Goal: Transaction & Acquisition: Purchase product/service

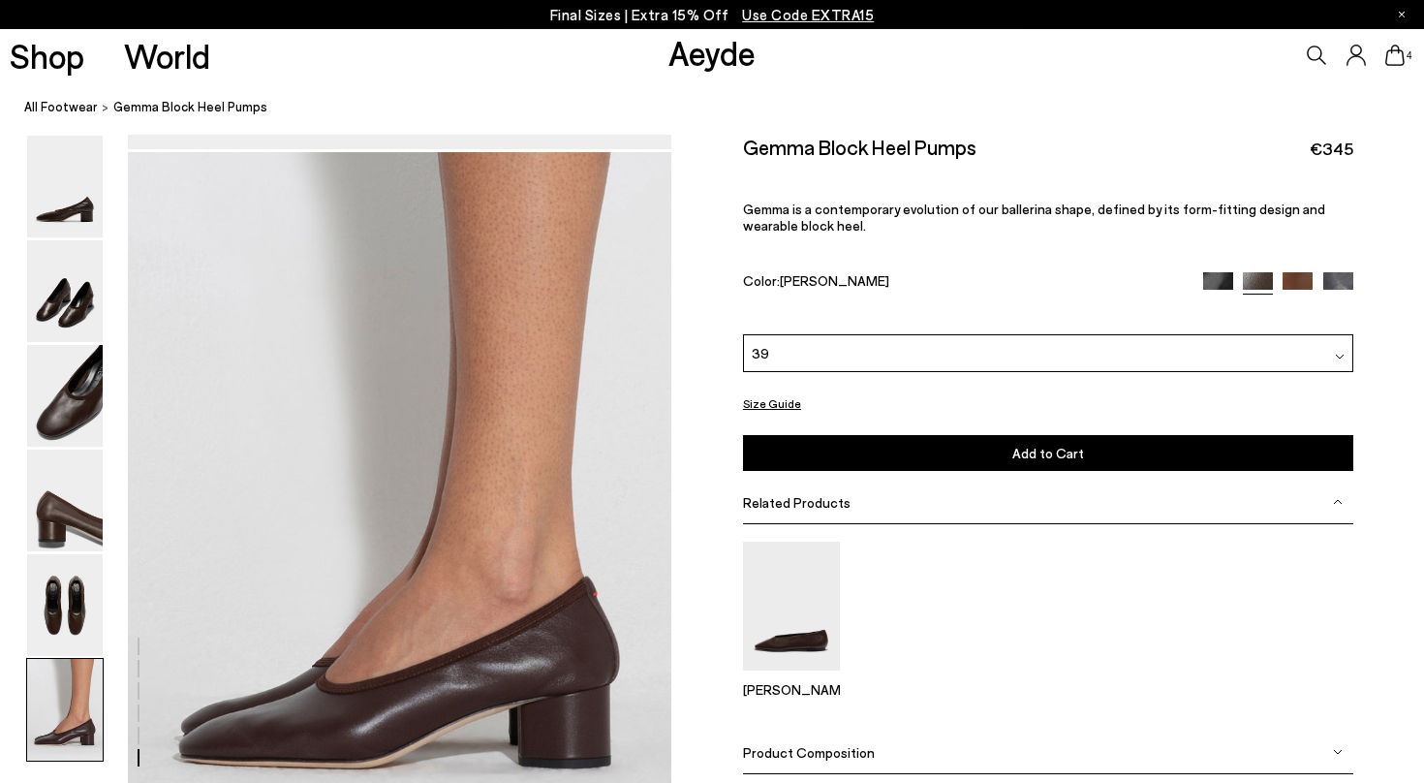
scroll to position [3618, 0]
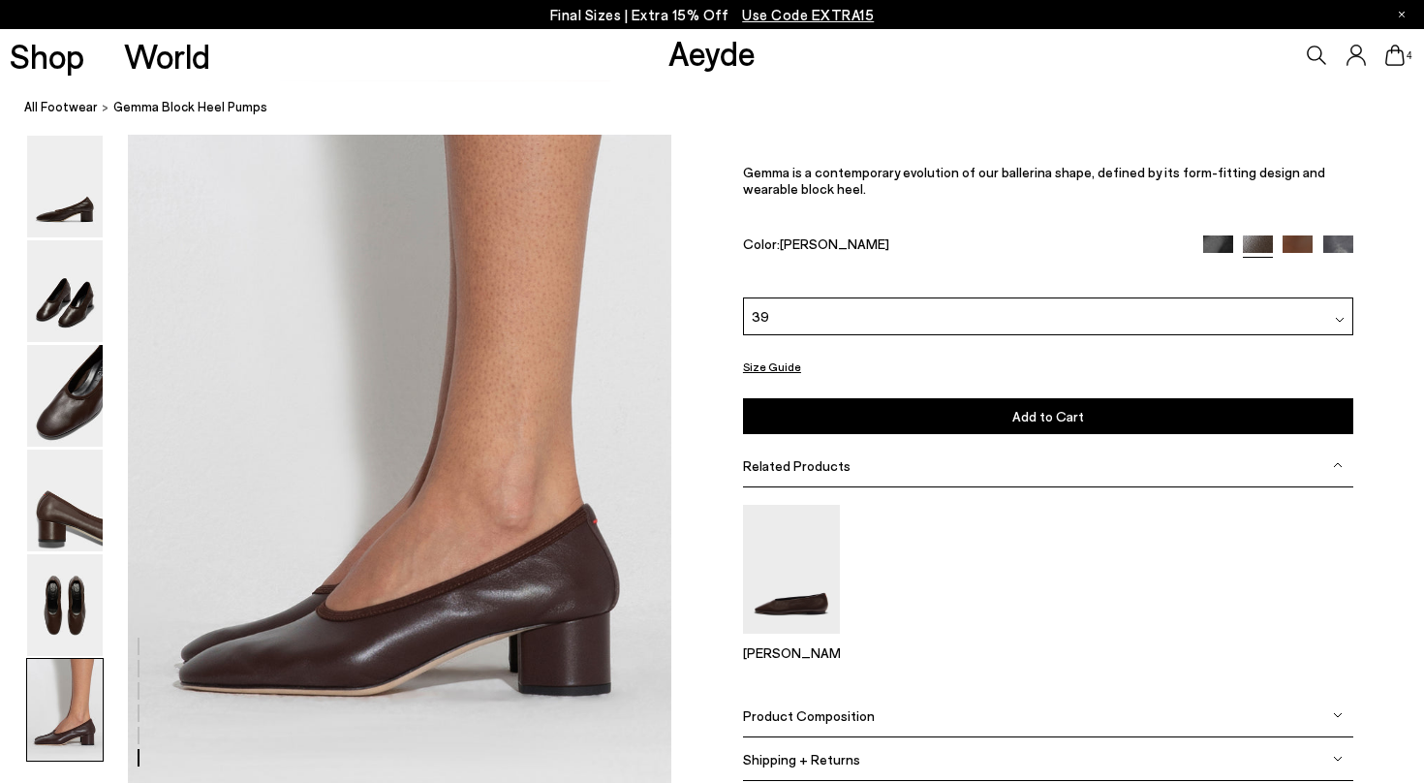
click at [69, 732] on img at bounding box center [65, 710] width 76 height 102
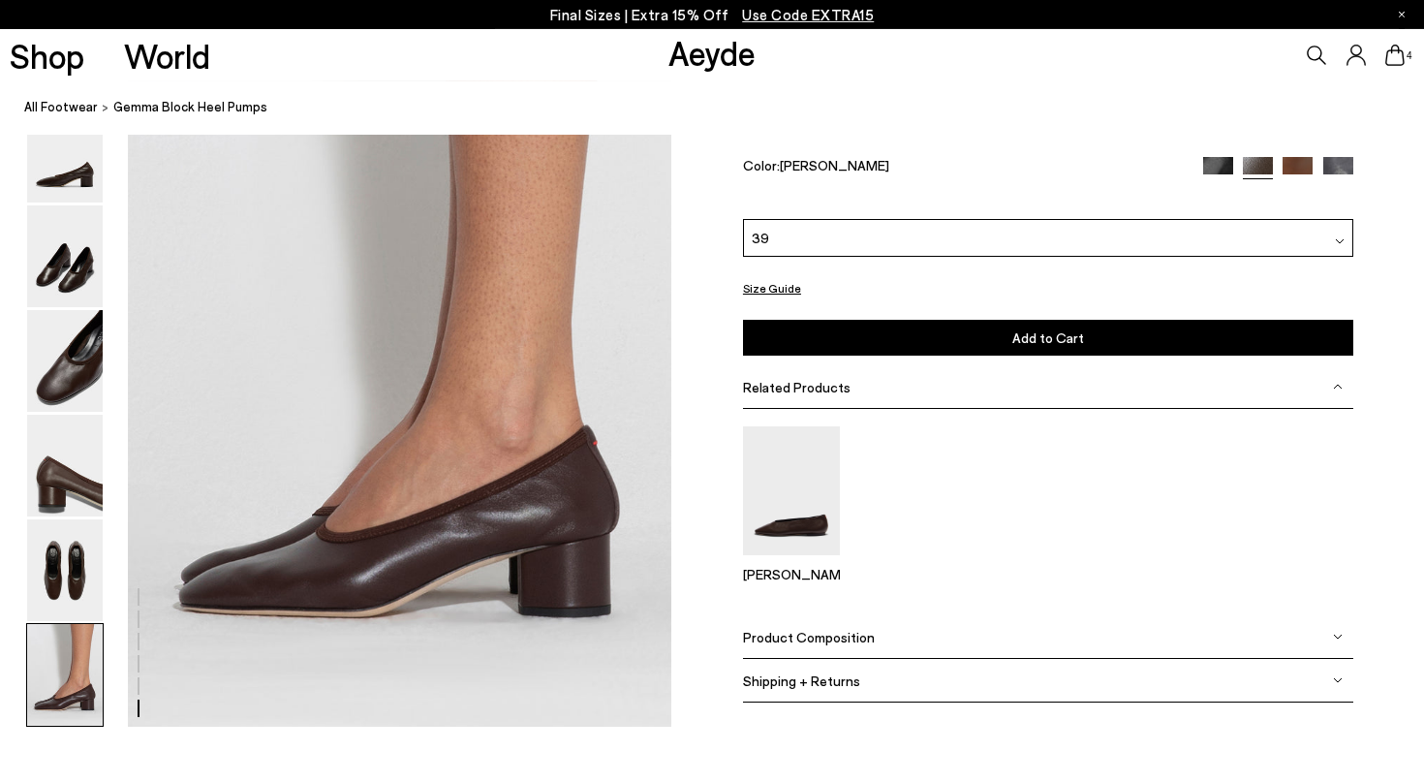
scroll to position [3819, 0]
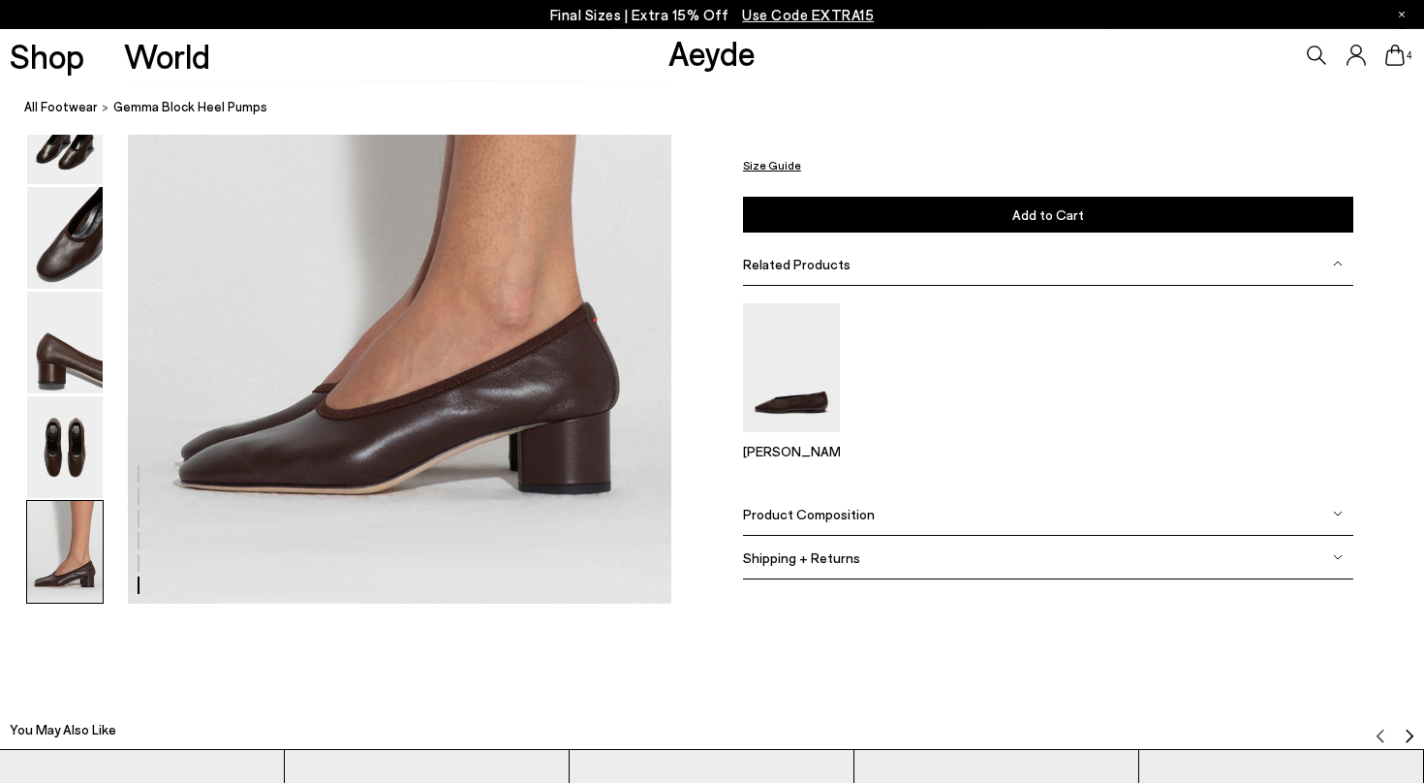
click at [796, 515] on span "Product Composition" at bounding box center [809, 514] width 132 height 16
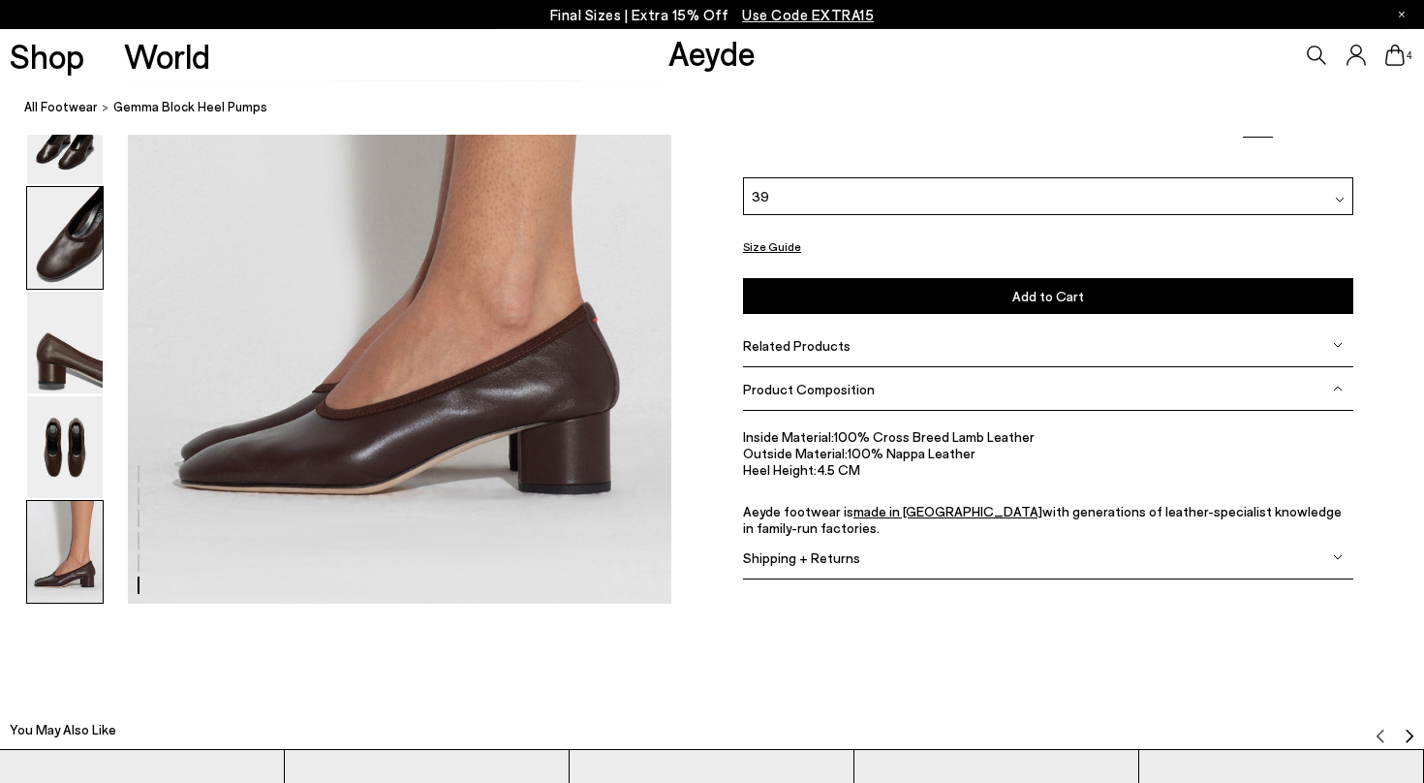
click at [77, 237] on img at bounding box center [65, 238] width 76 height 102
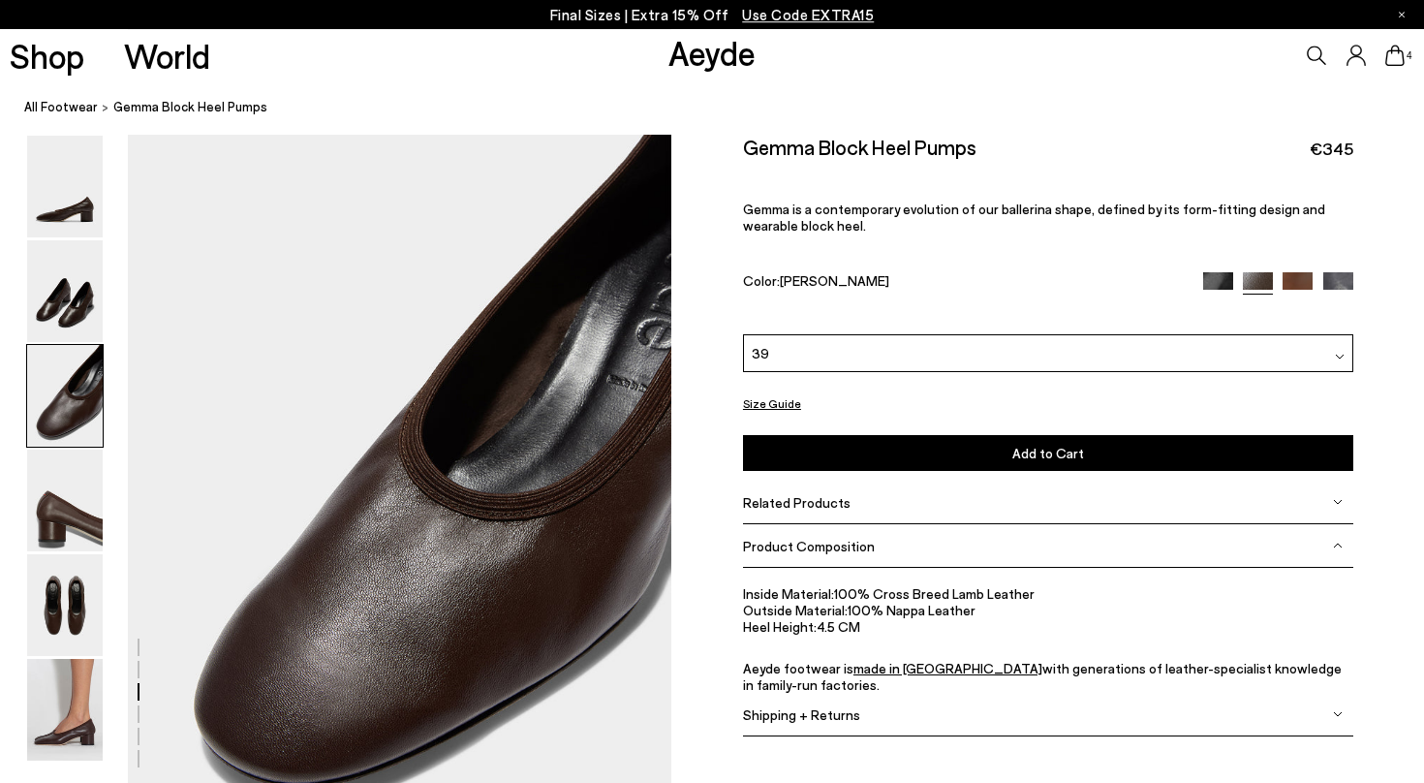
scroll to position [1380, 0]
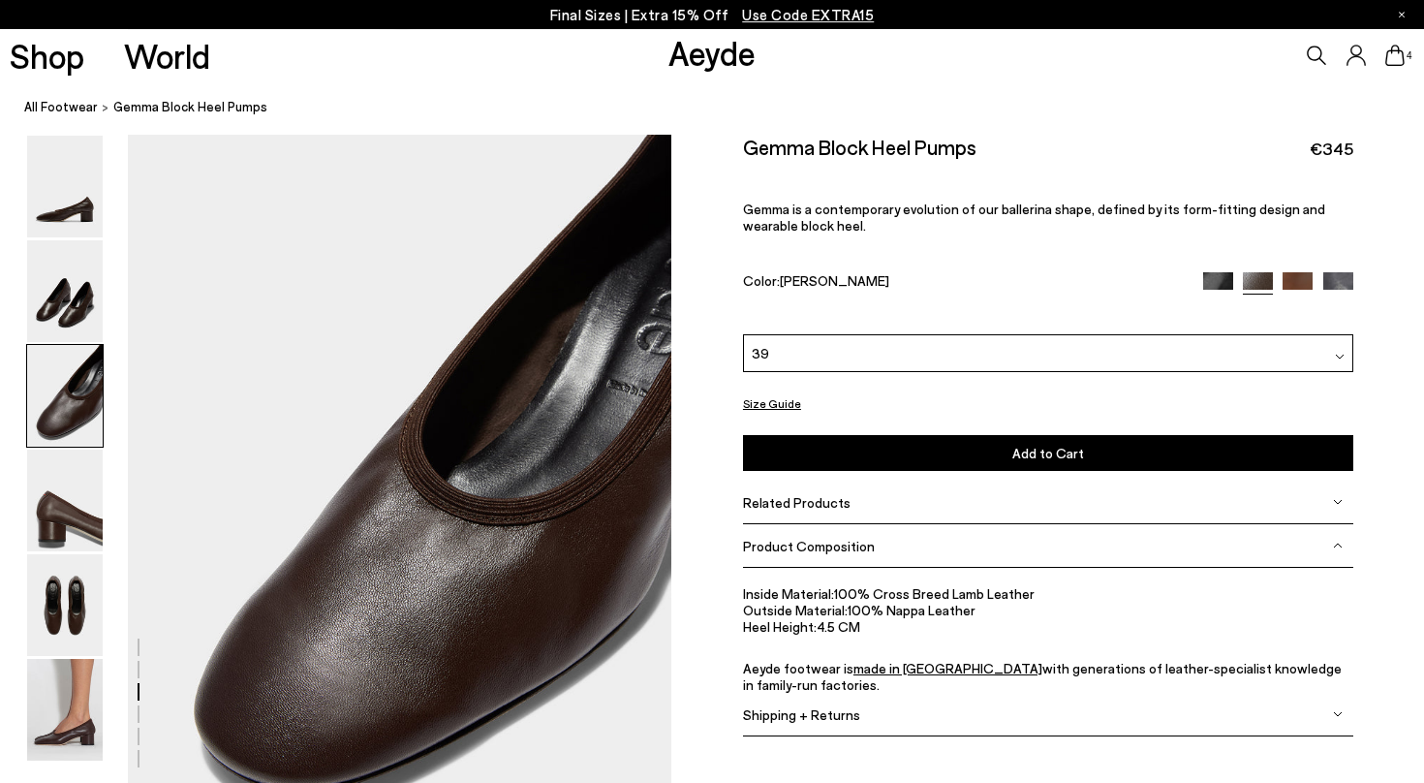
click at [1394, 63] on icon at bounding box center [1394, 55] width 19 height 21
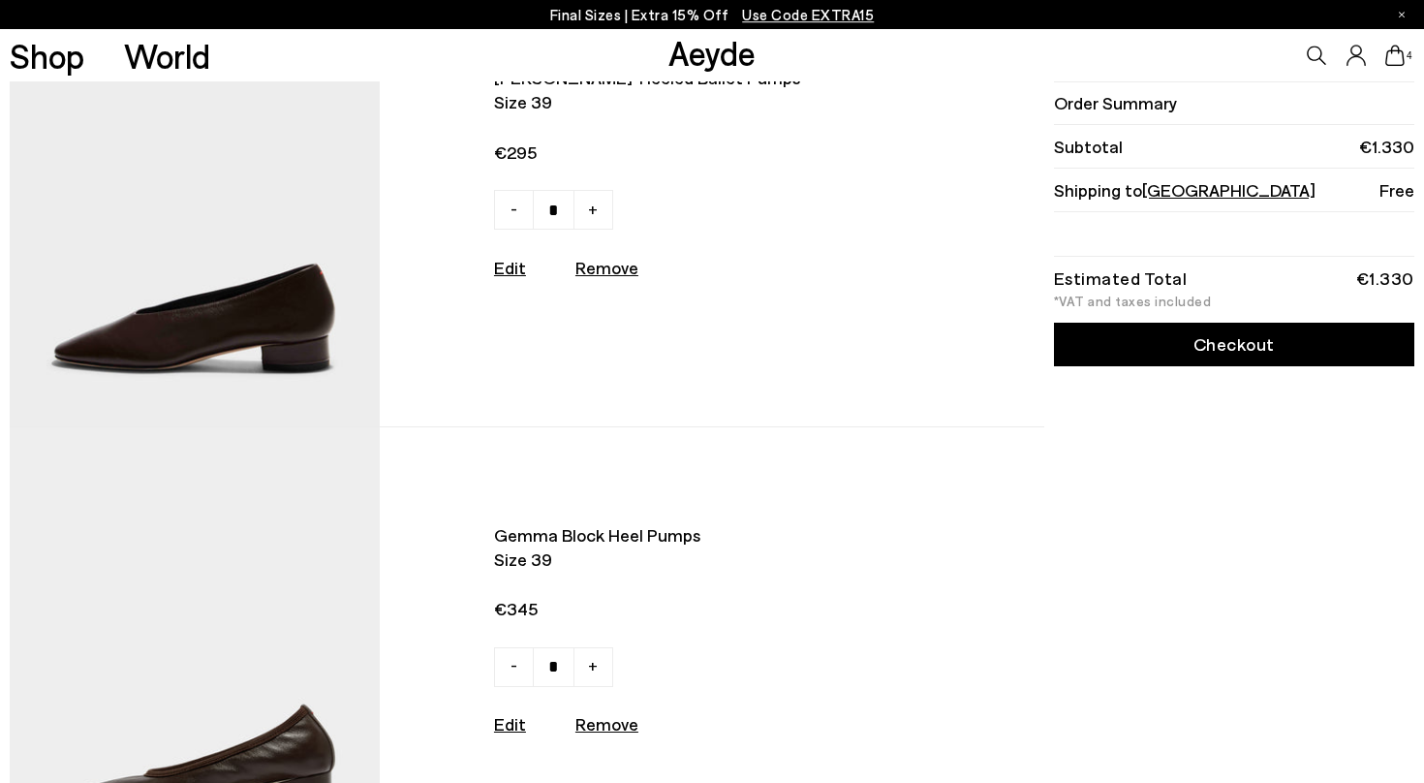
scroll to position [572, 0]
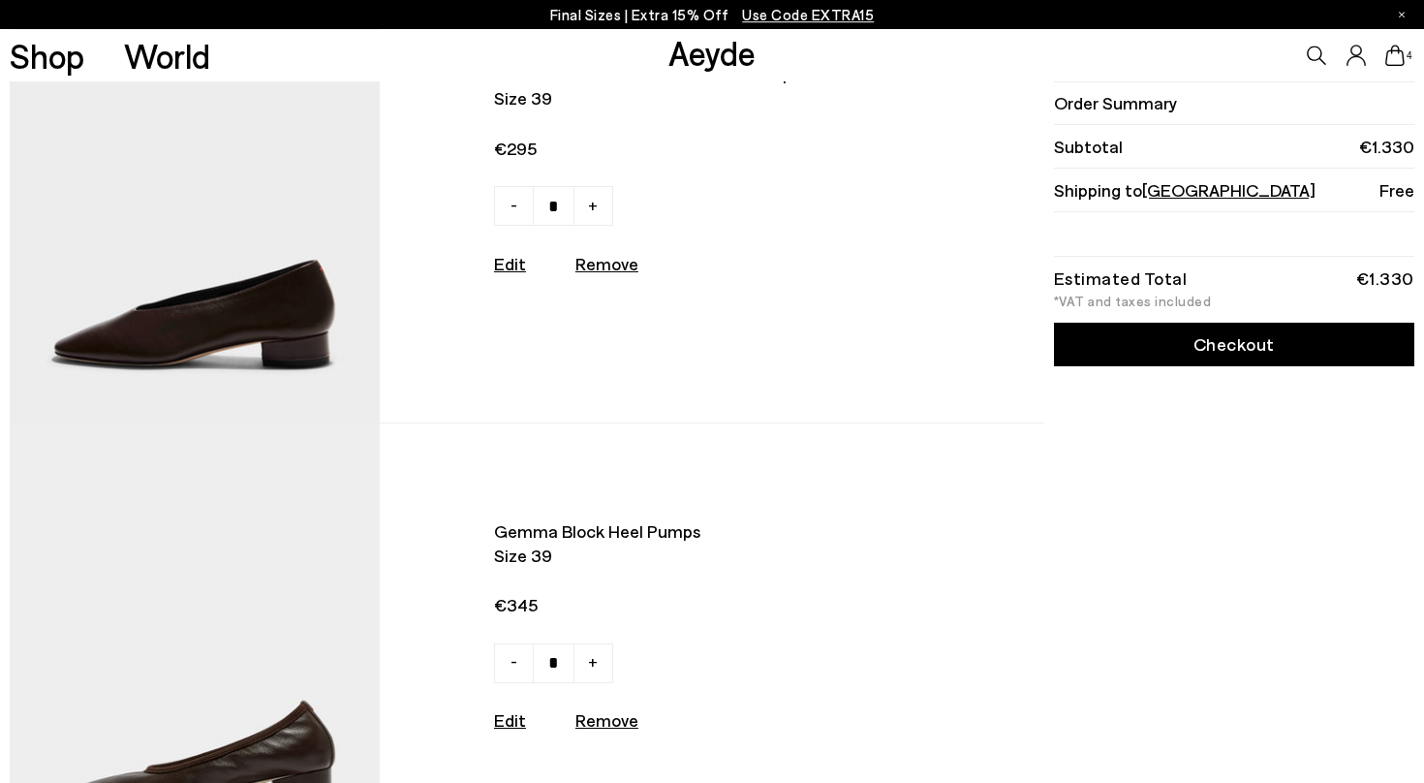
click at [308, 337] on img at bounding box center [195, 194] width 370 height 455
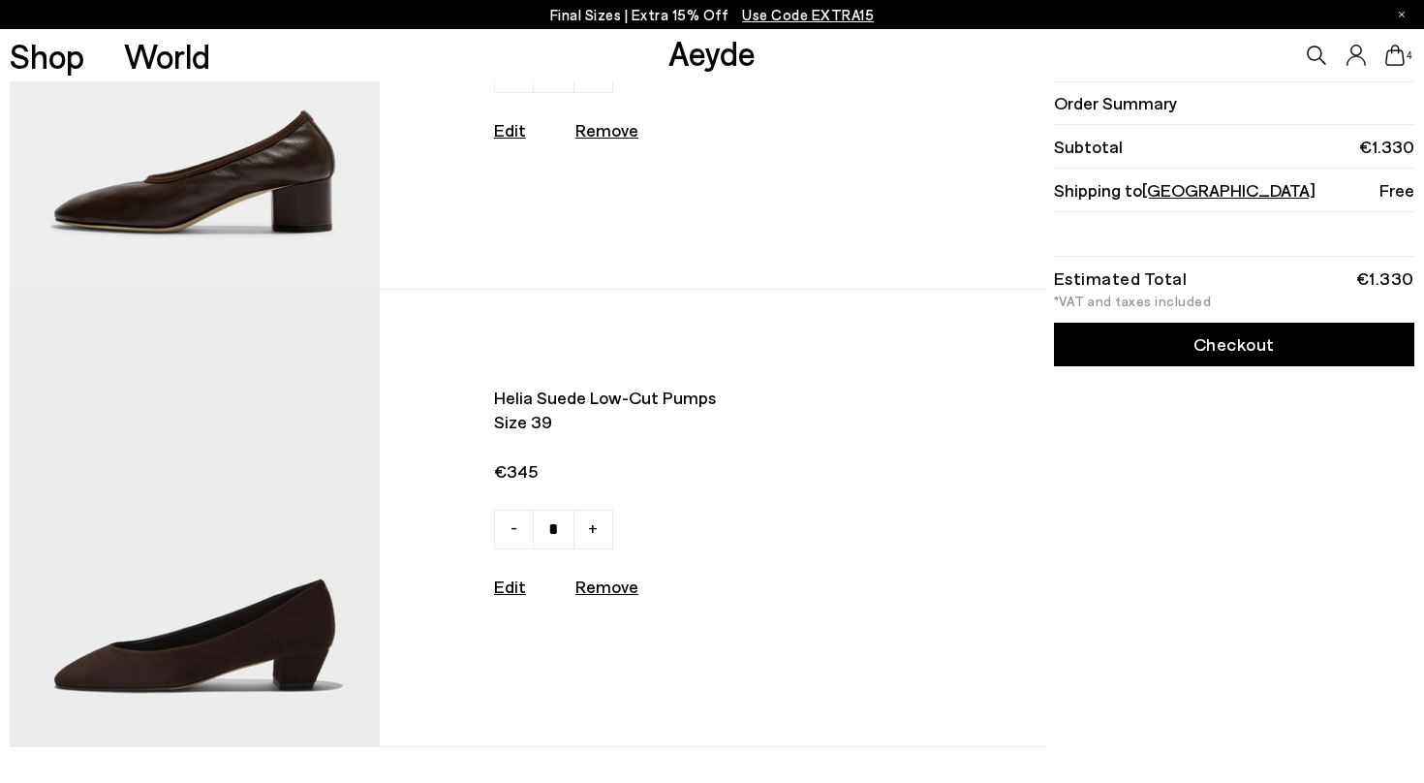
scroll to position [1170, 0]
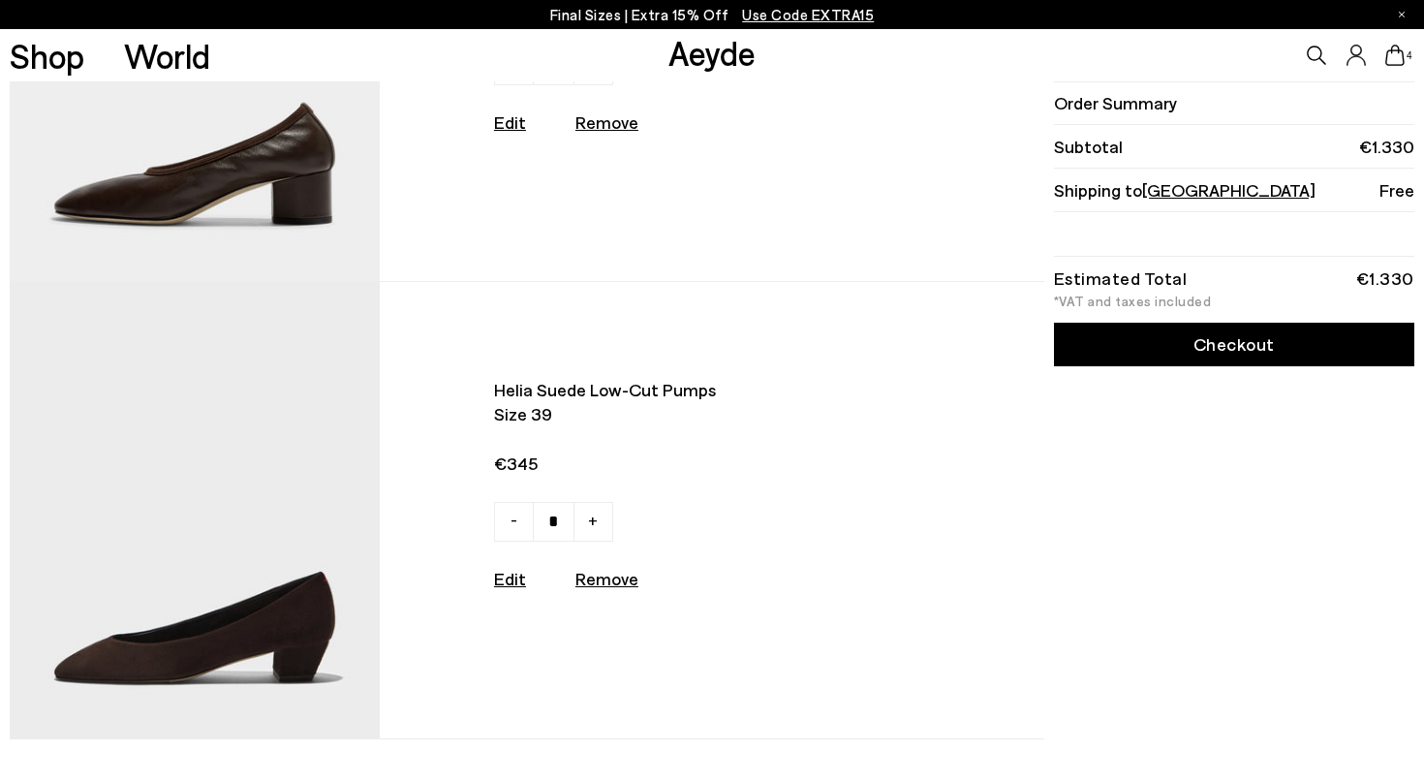
click at [605, 579] on u "Remove" at bounding box center [606, 578] width 63 height 21
type input "*"
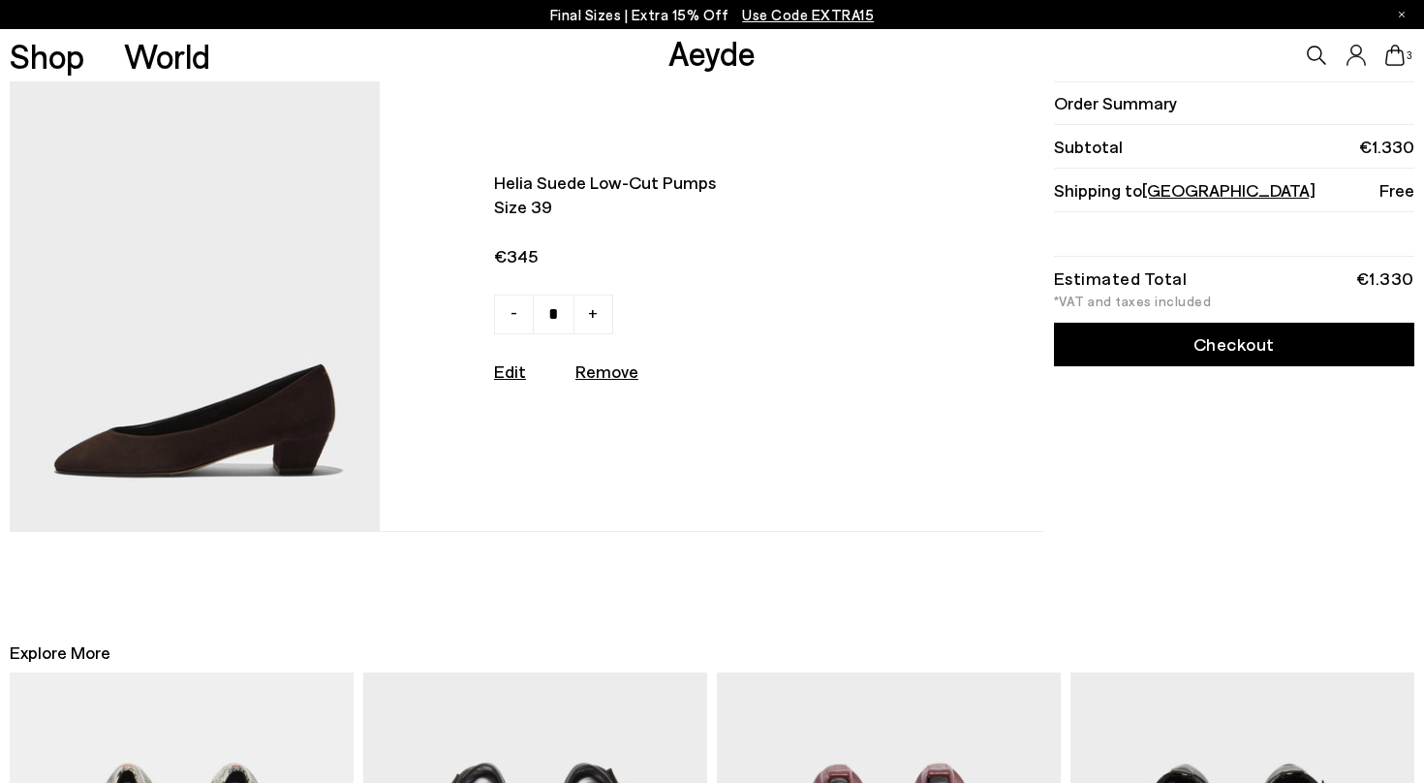
scroll to position [1420, 0]
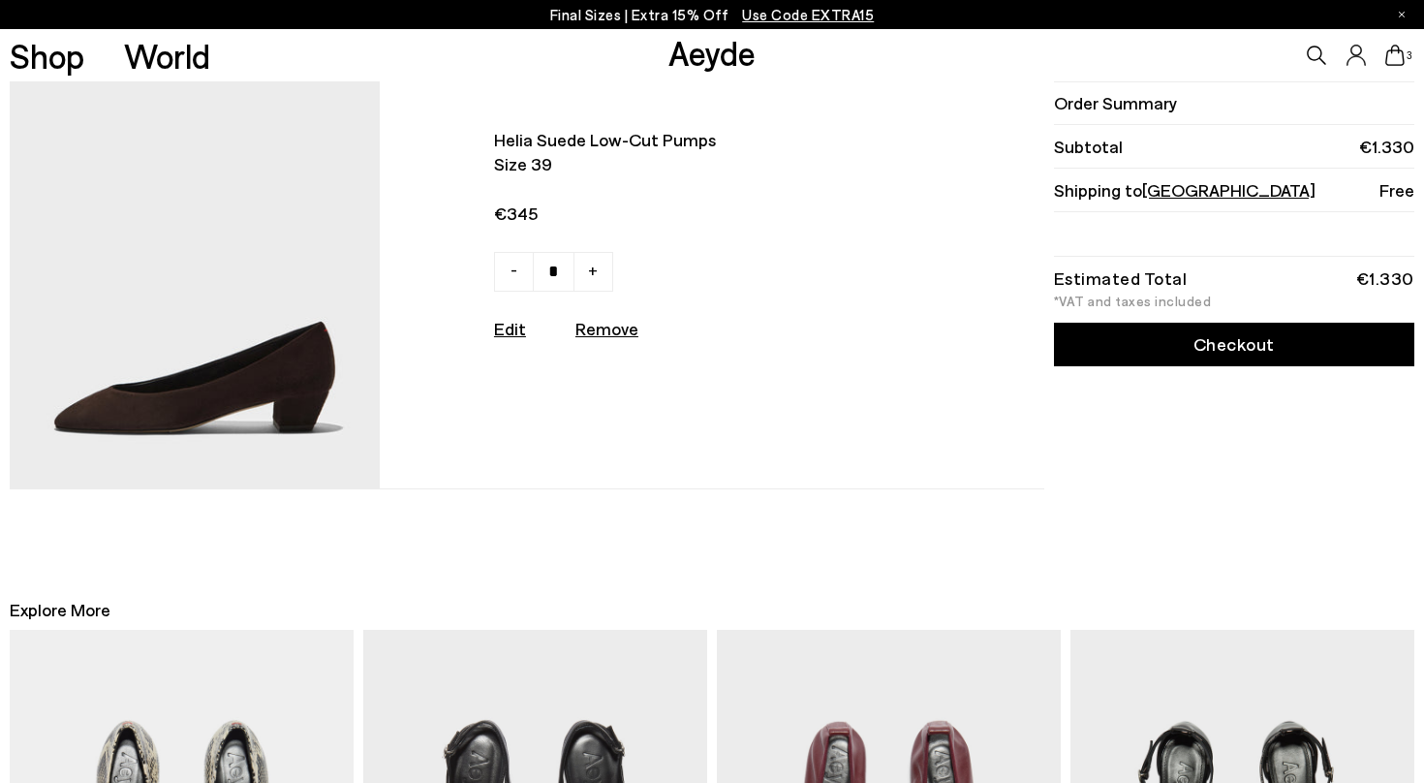
click at [599, 331] on u "Remove" at bounding box center [606, 328] width 63 height 21
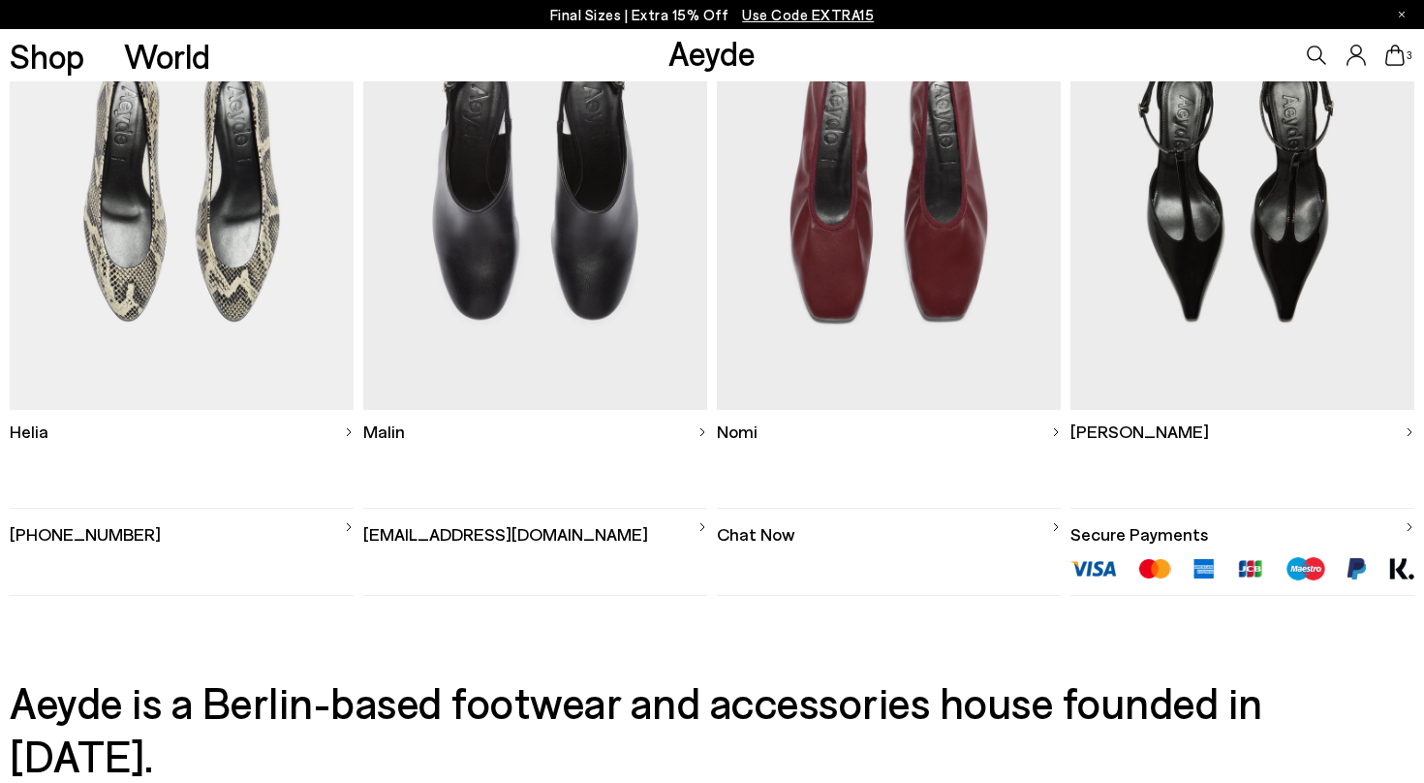
scroll to position [1628, 0]
click at [862, 287] on img at bounding box center [889, 188] width 344 height 447
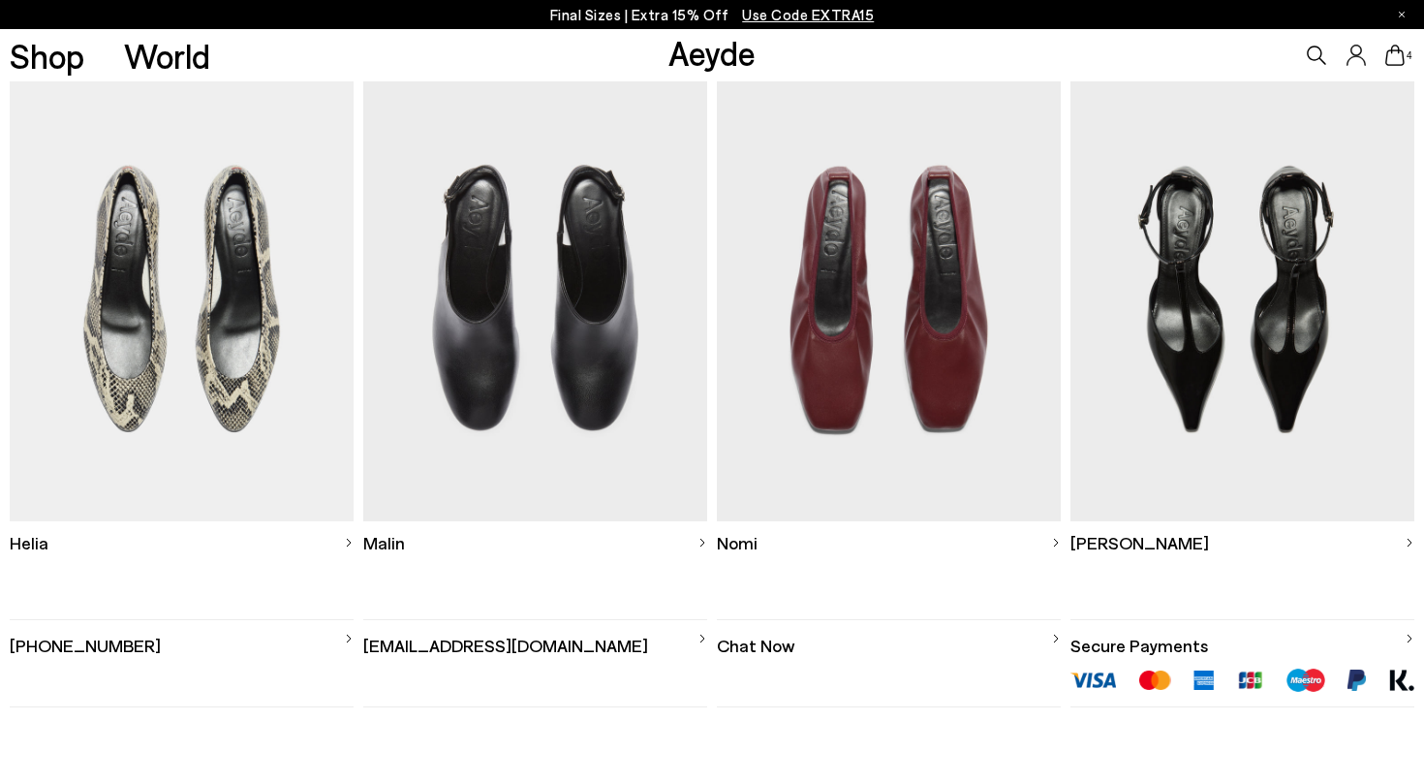
scroll to position [1971, 0]
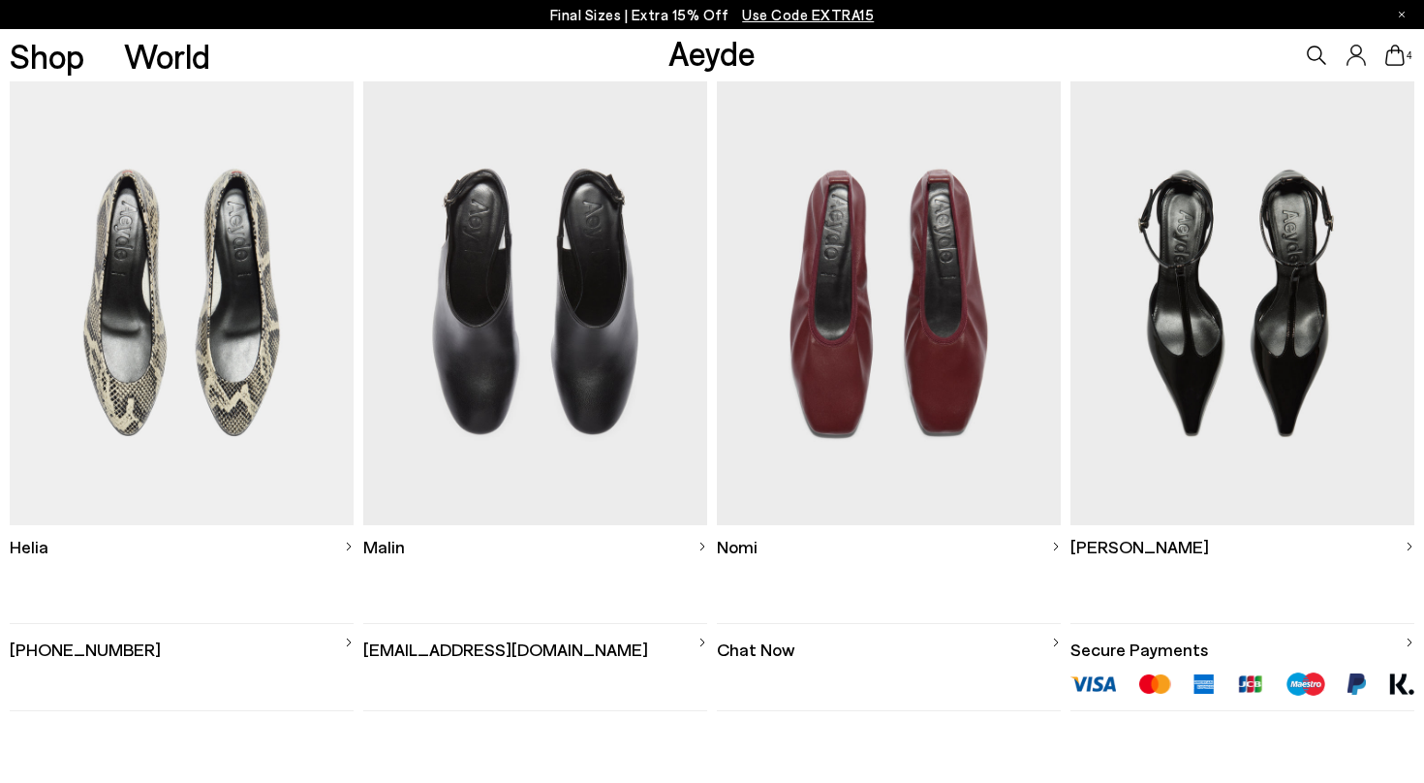
click at [898, 383] on img at bounding box center [889, 301] width 344 height 447
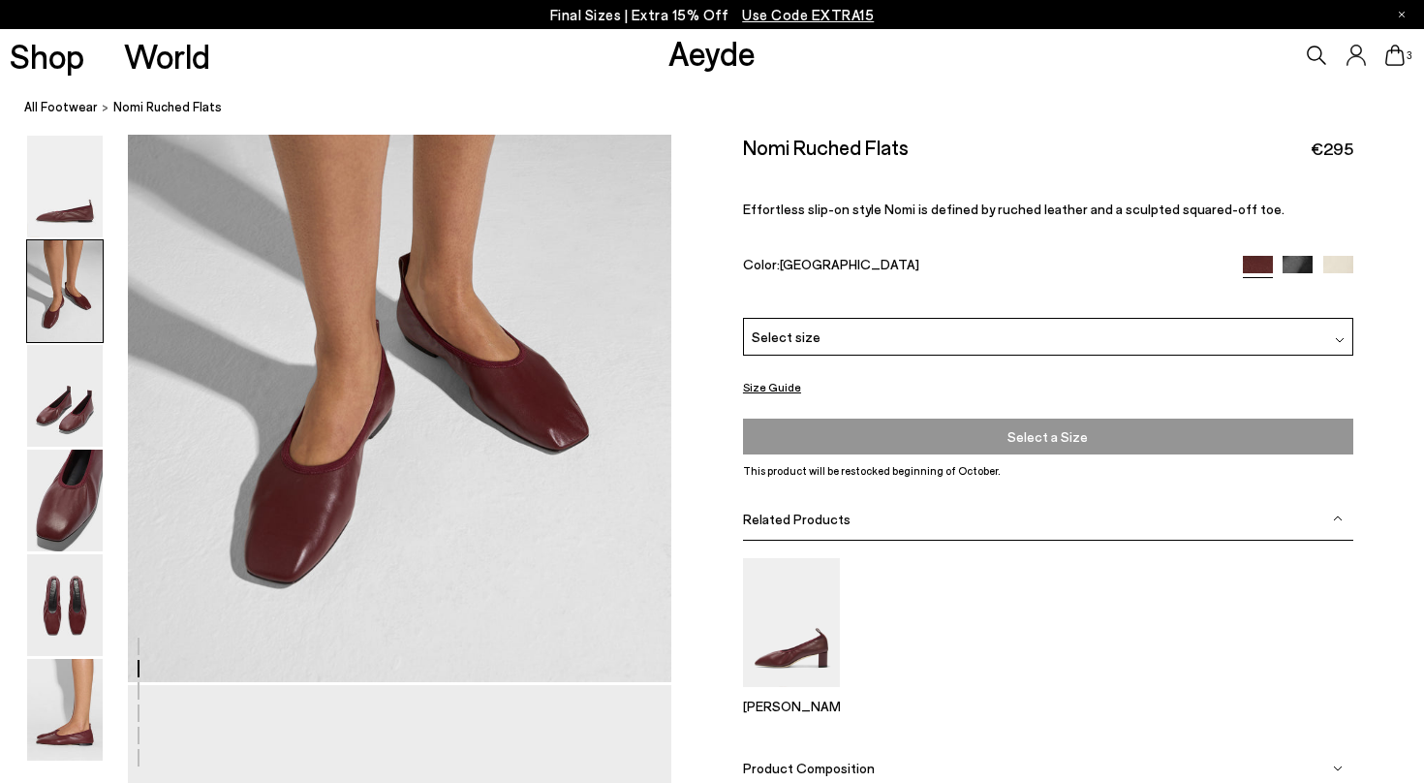
scroll to position [835, 0]
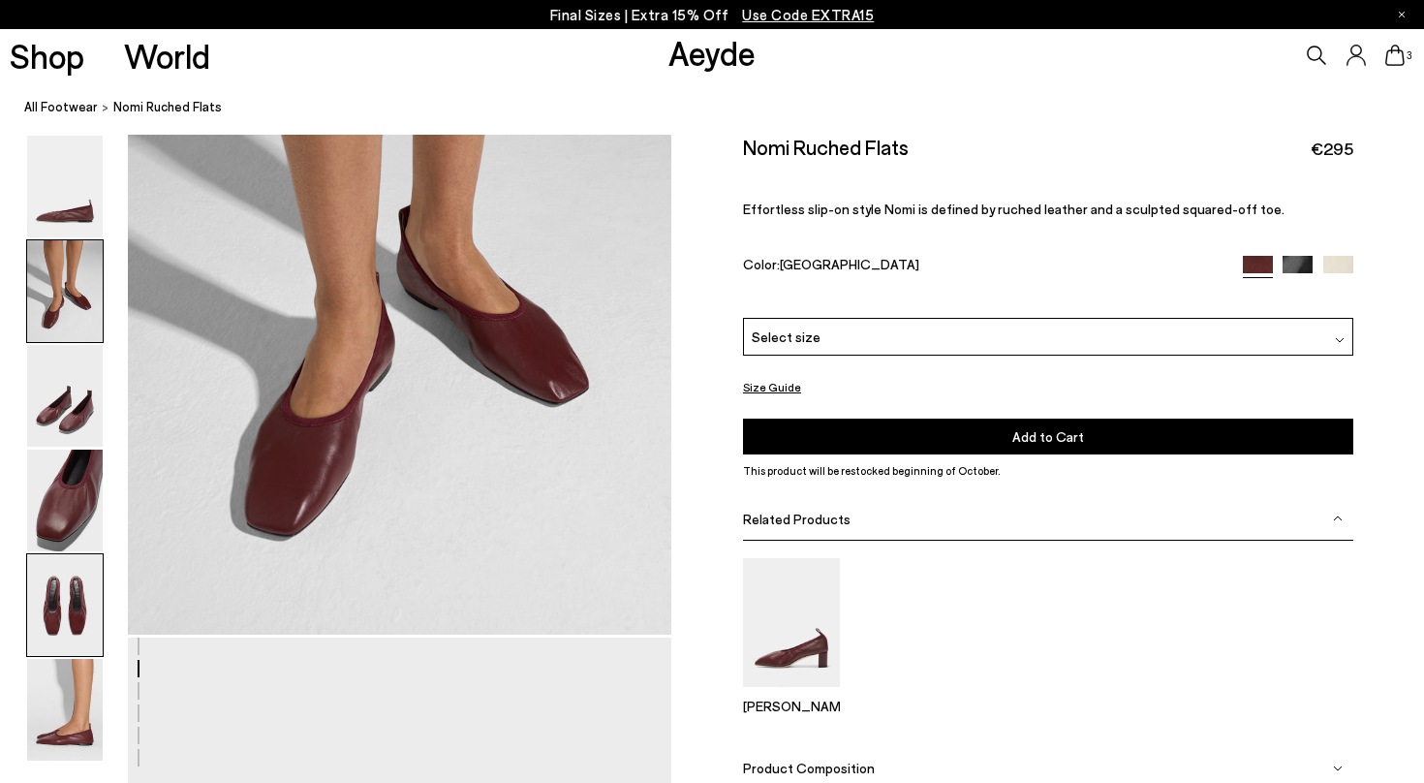
click at [75, 608] on img at bounding box center [65, 605] width 76 height 102
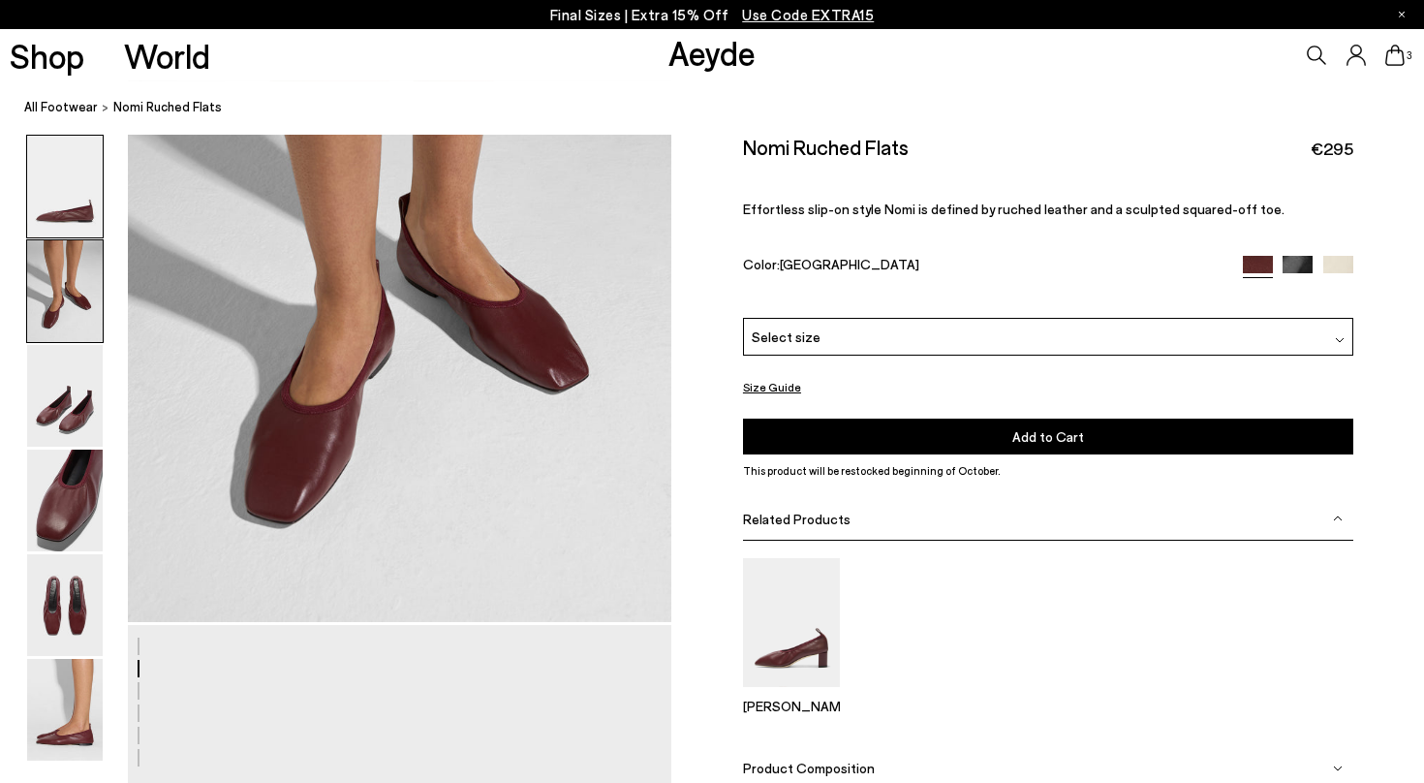
scroll to position [818, 0]
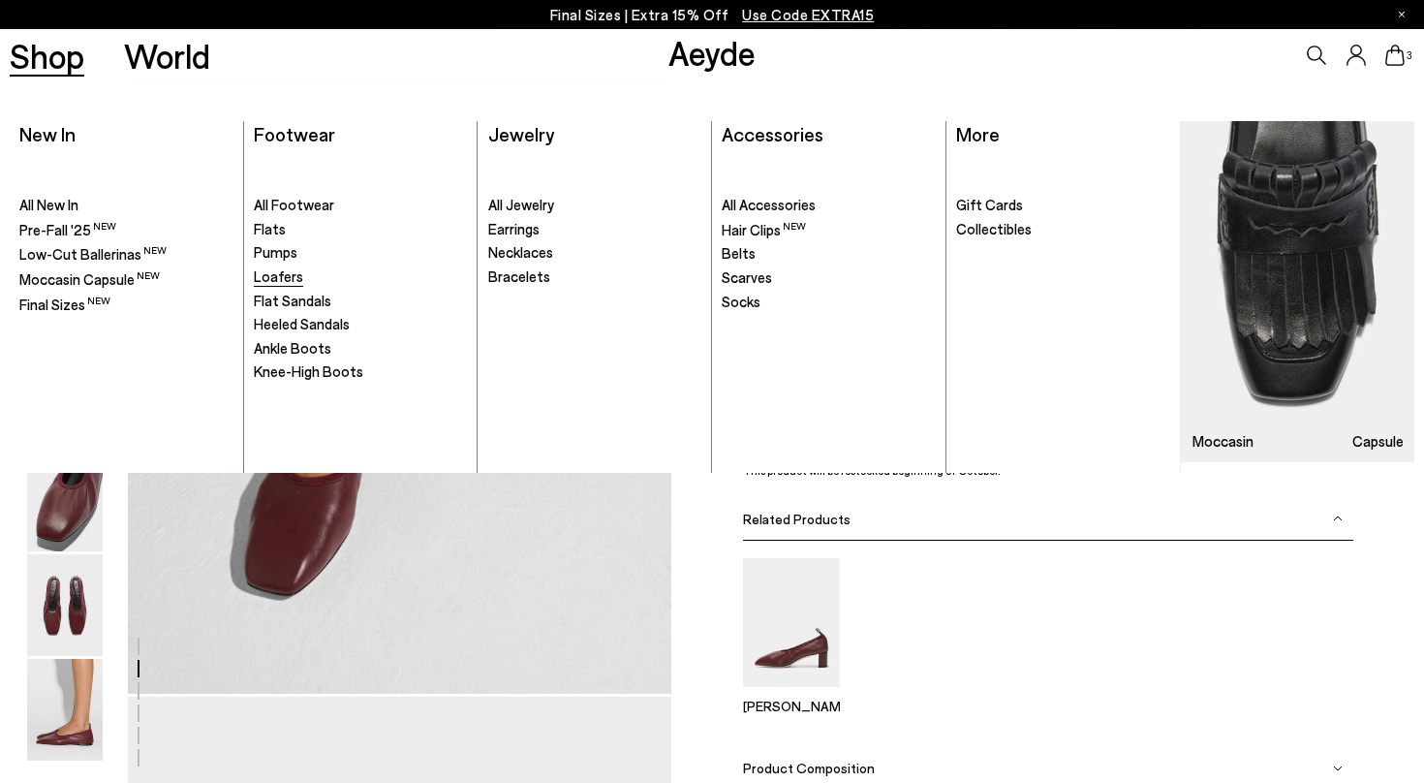
click at [281, 274] on span "Loafers" at bounding box center [278, 275] width 49 height 17
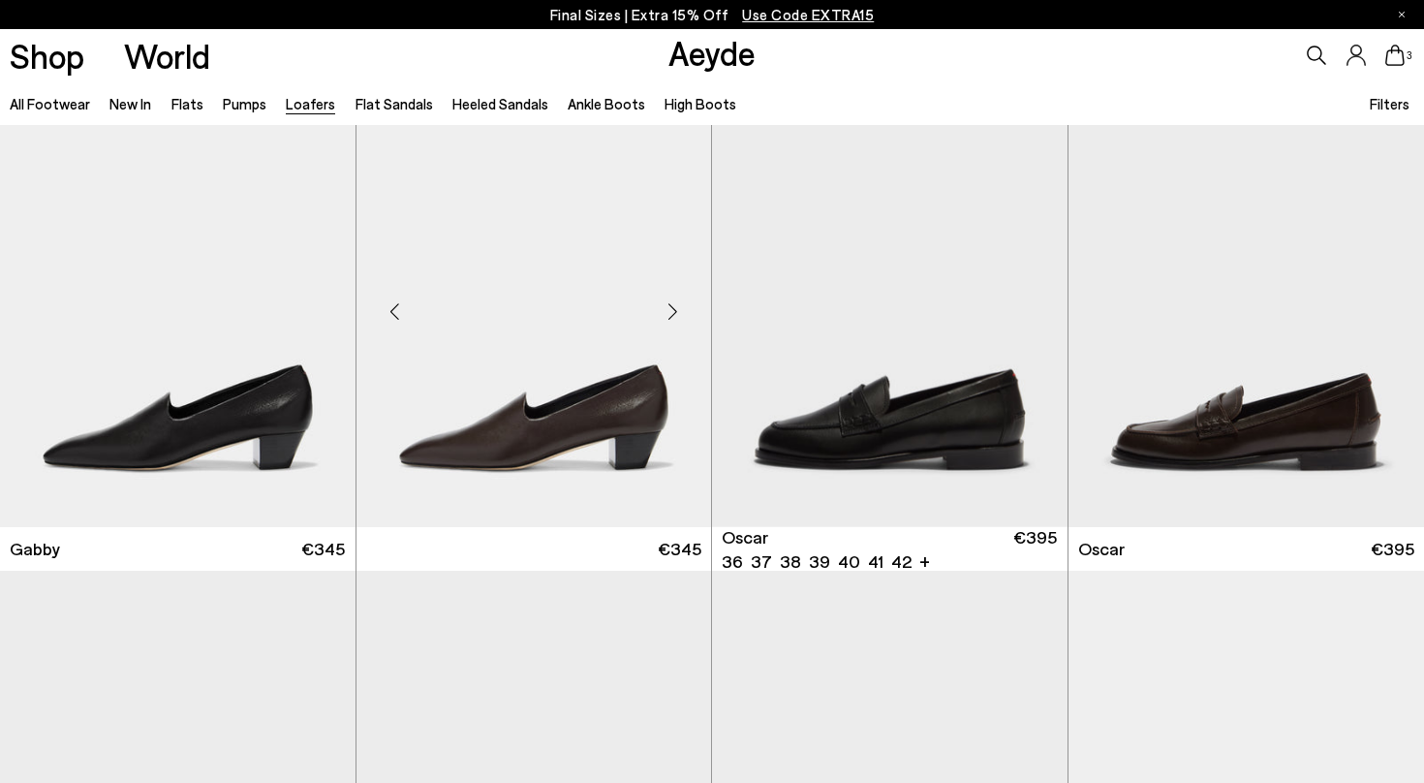
scroll to position [2496, 0]
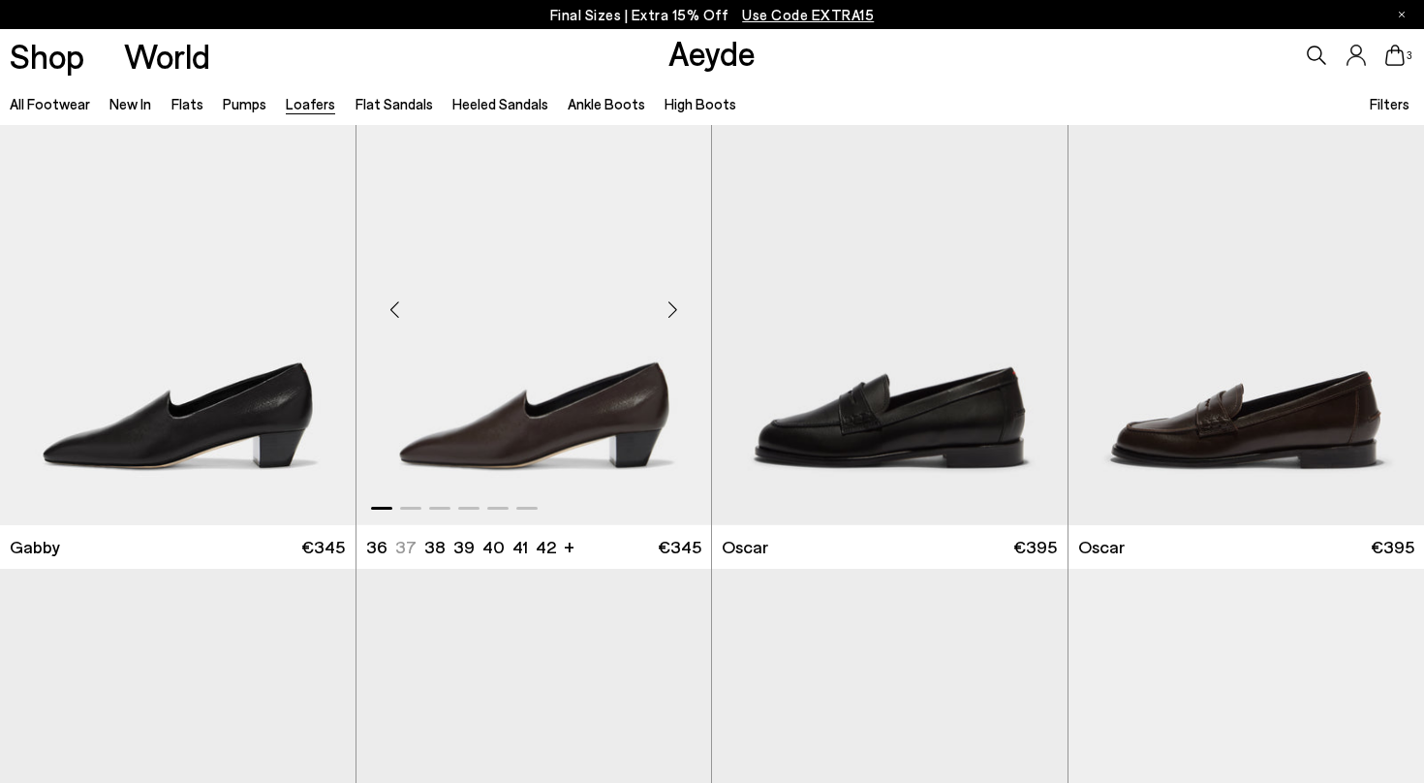
click at [547, 436] on img "1 / 6" at bounding box center [533, 301] width 355 height 447
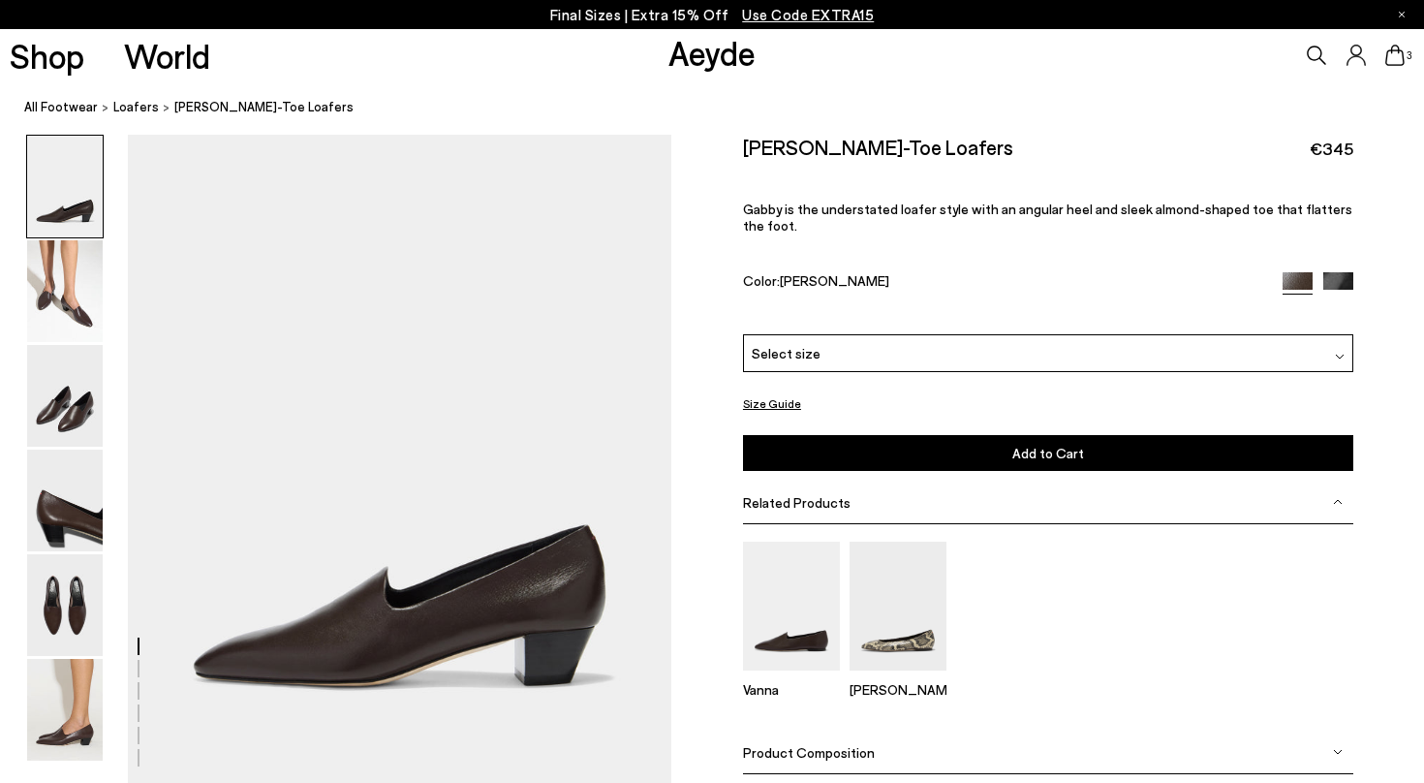
scroll to position [162, 0]
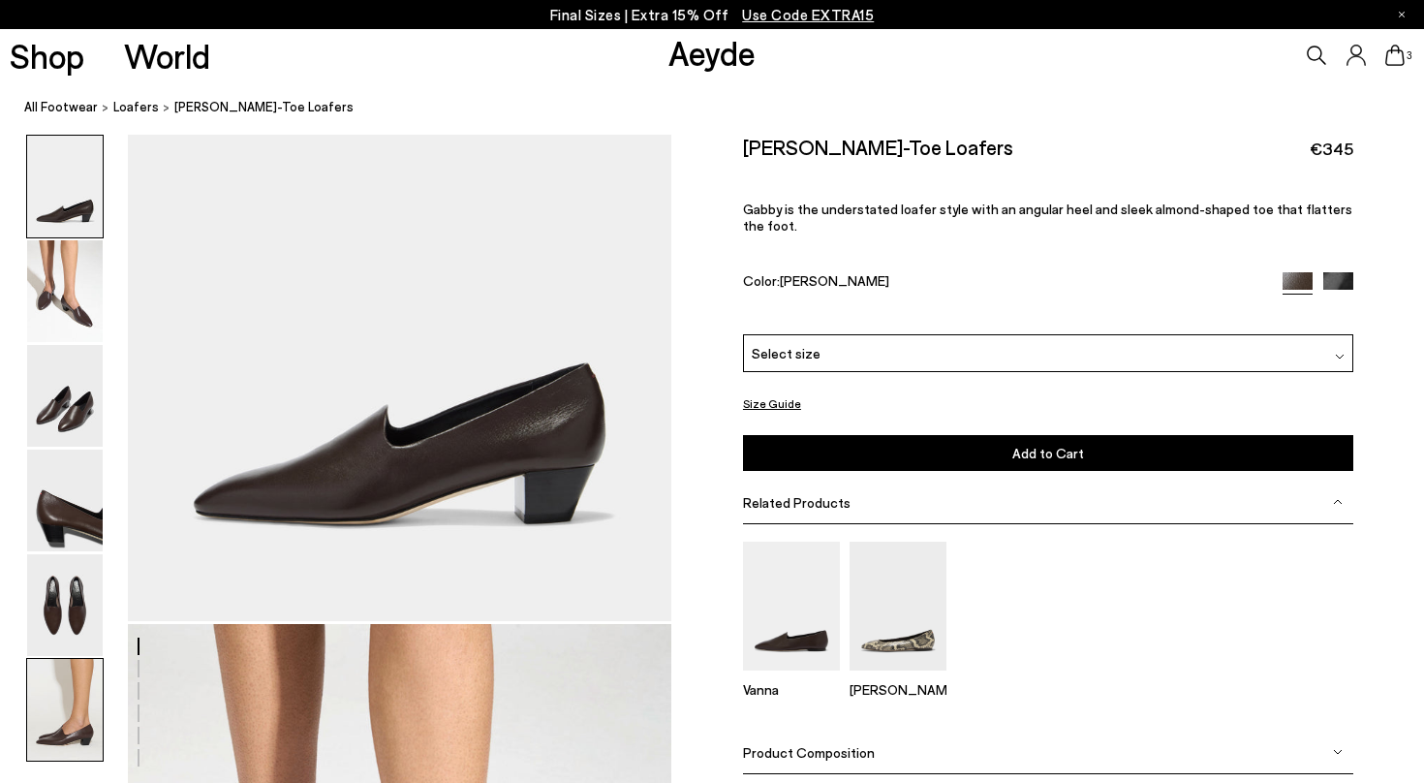
click at [59, 706] on img at bounding box center [65, 710] width 76 height 102
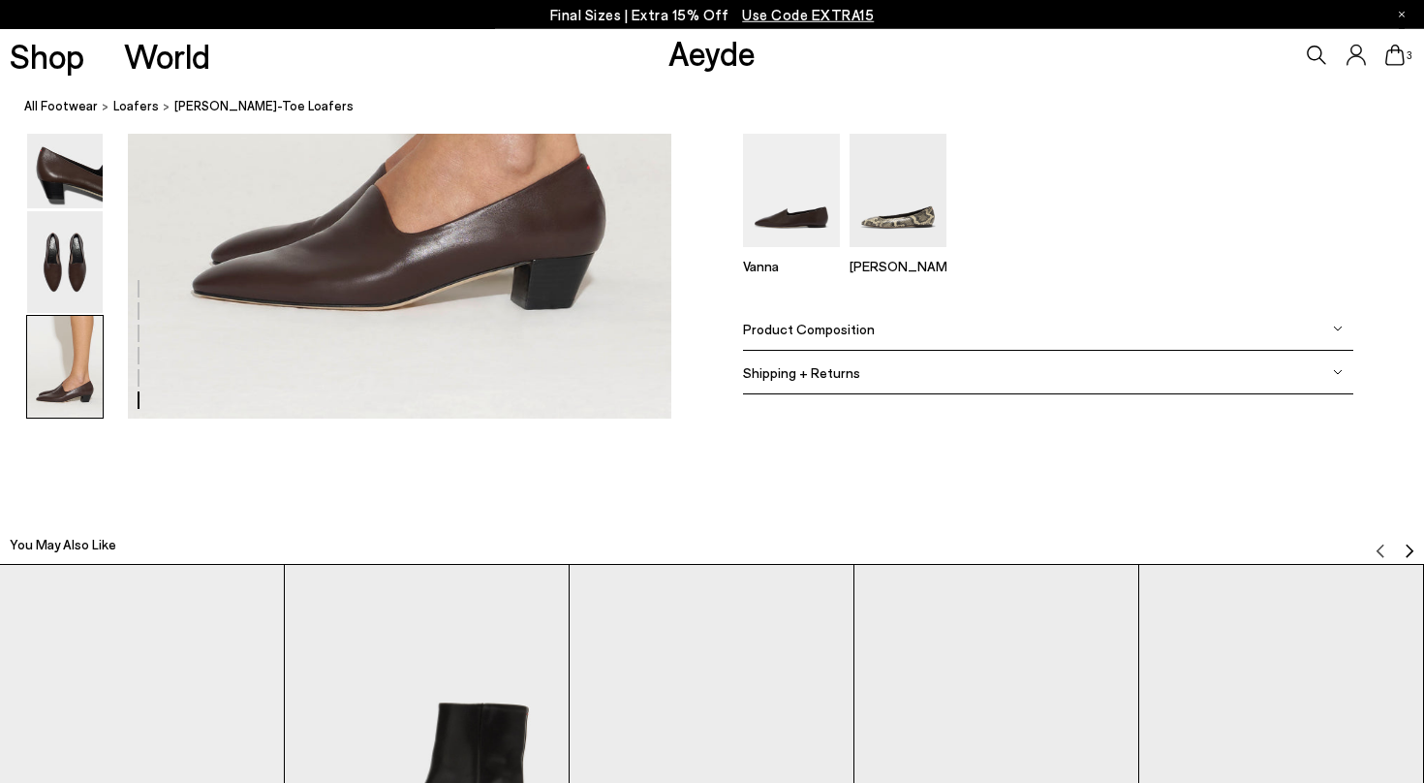
scroll to position [4009, 0]
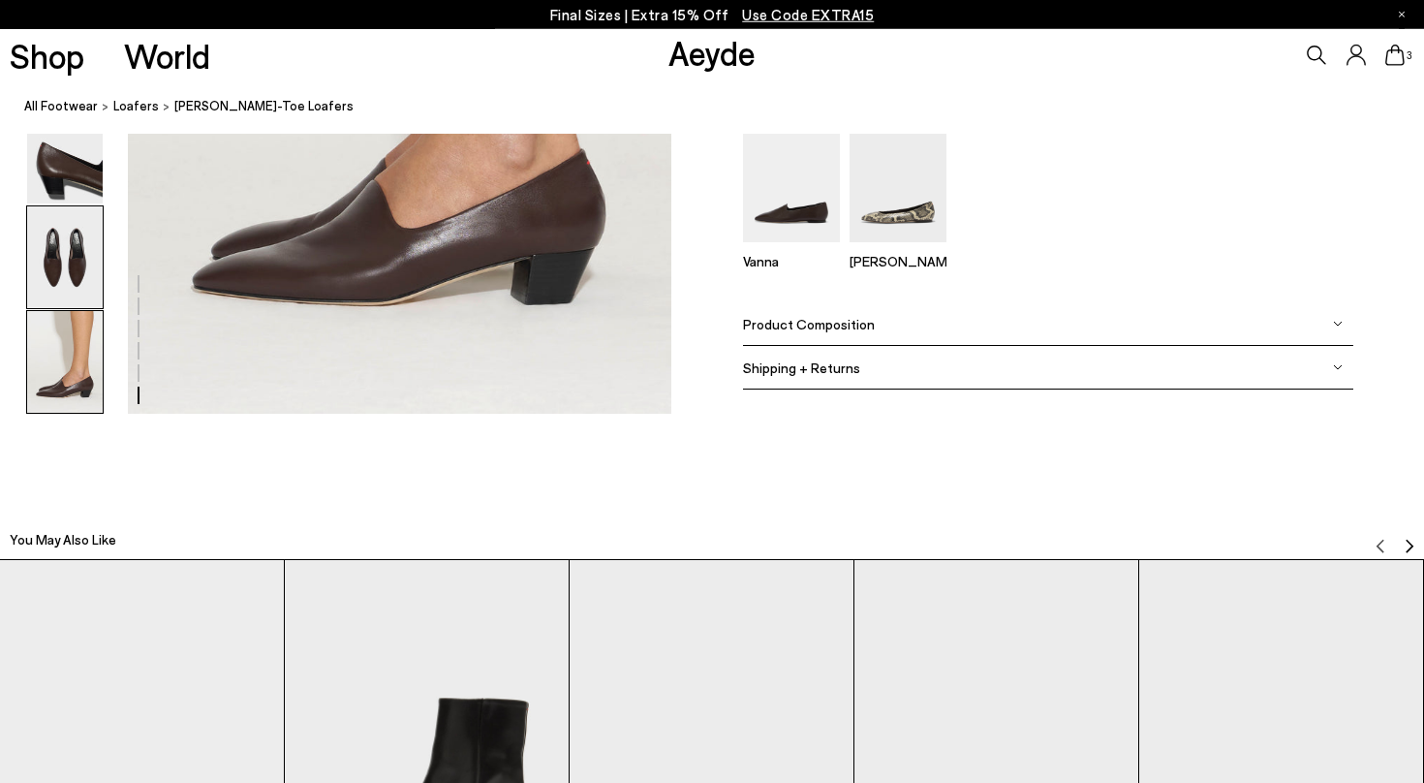
click at [69, 251] on img at bounding box center [65, 257] width 76 height 102
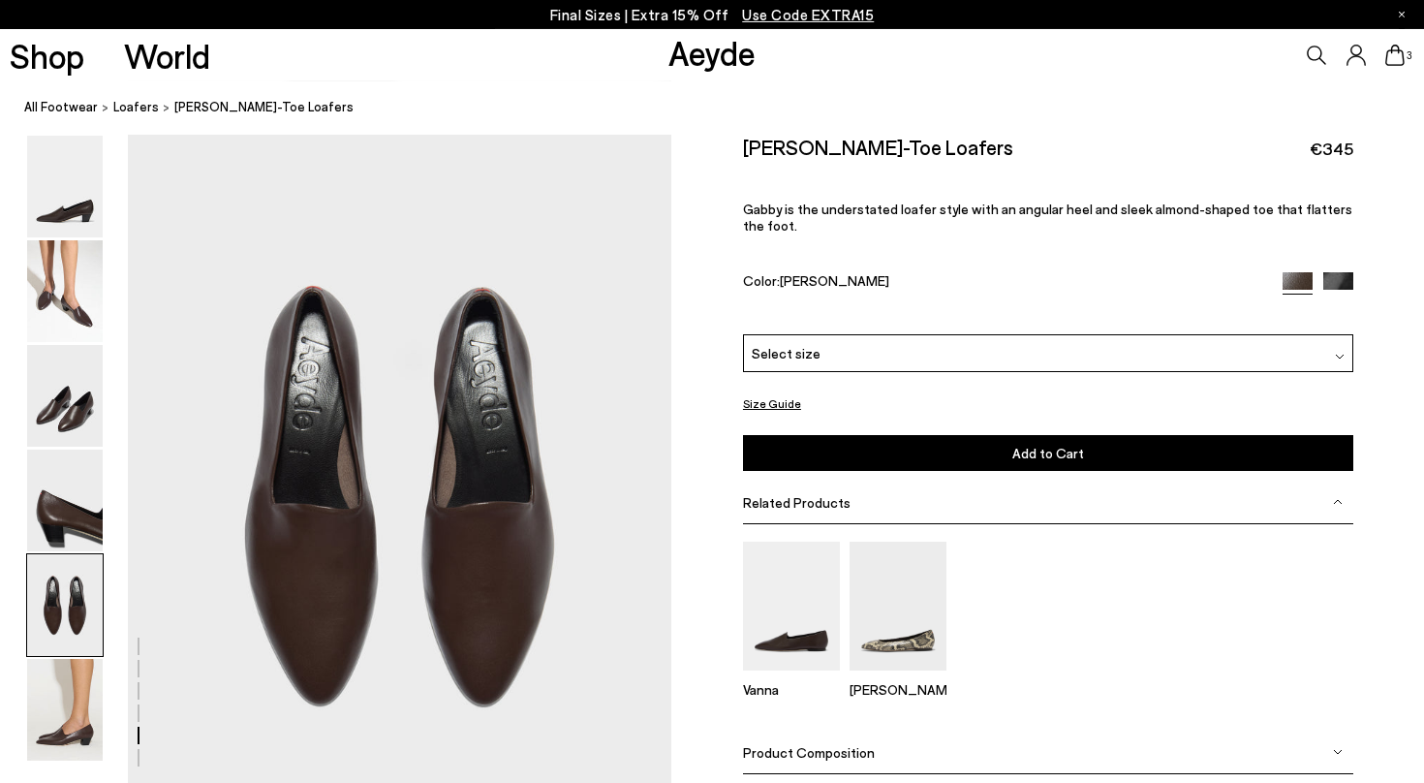
scroll to position [2836, 0]
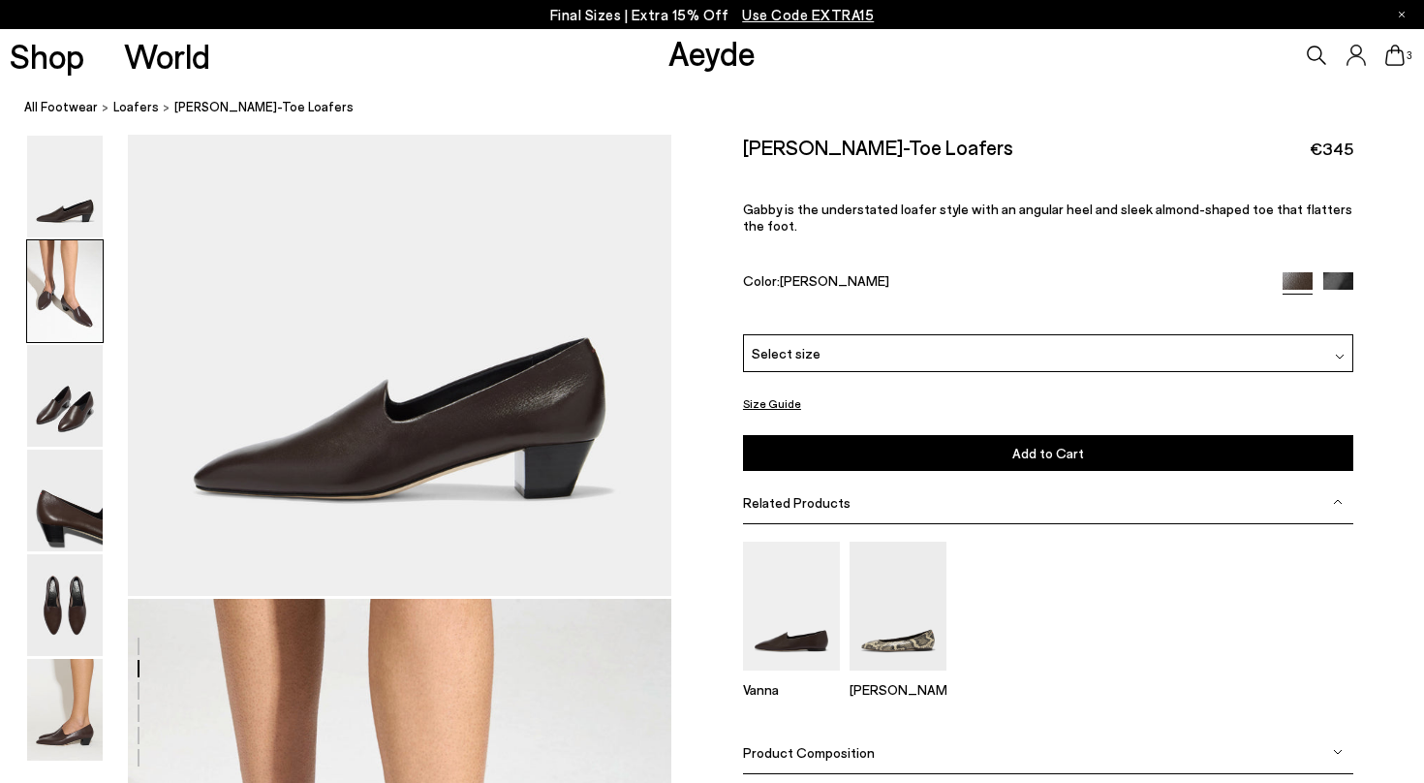
scroll to position [0, 0]
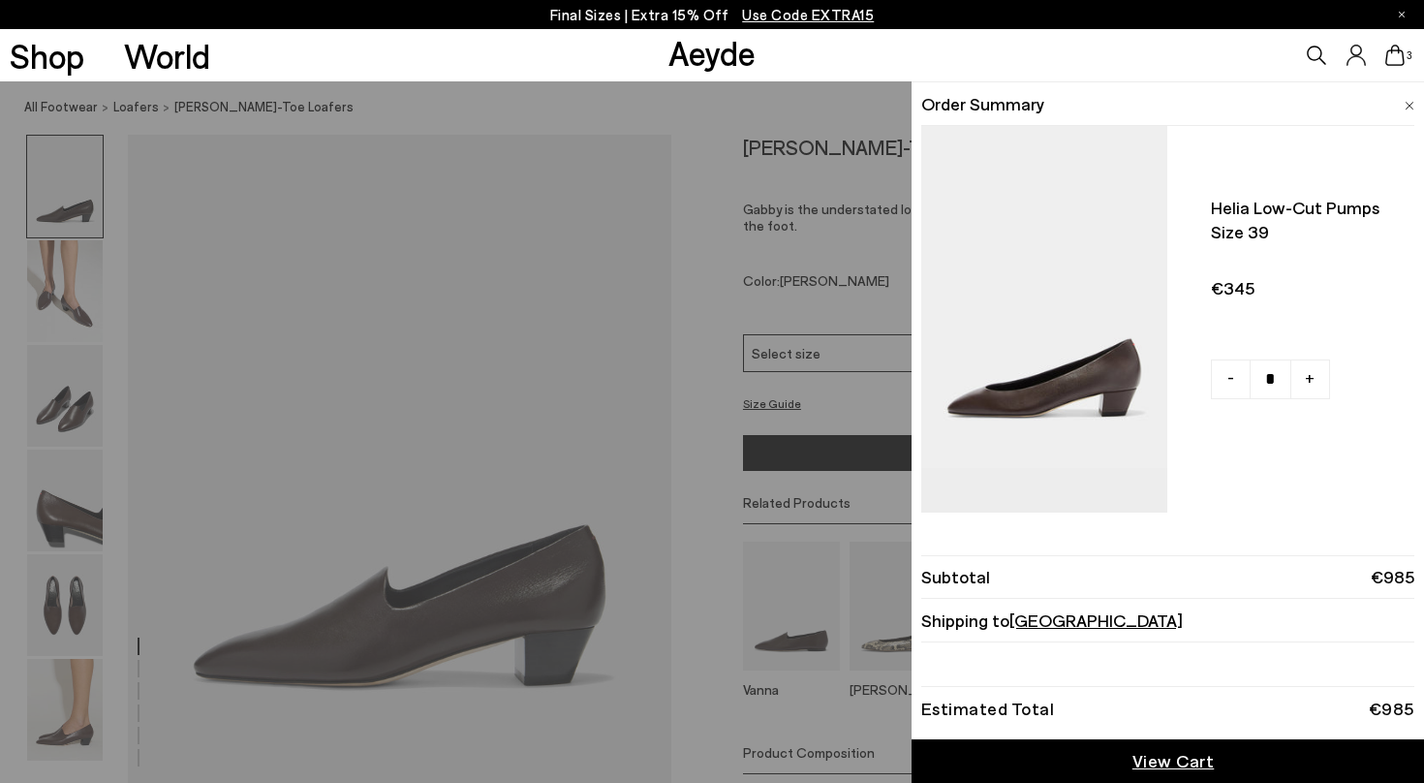
click at [1196, 764] on span "View Cart" at bounding box center [1173, 761] width 82 height 24
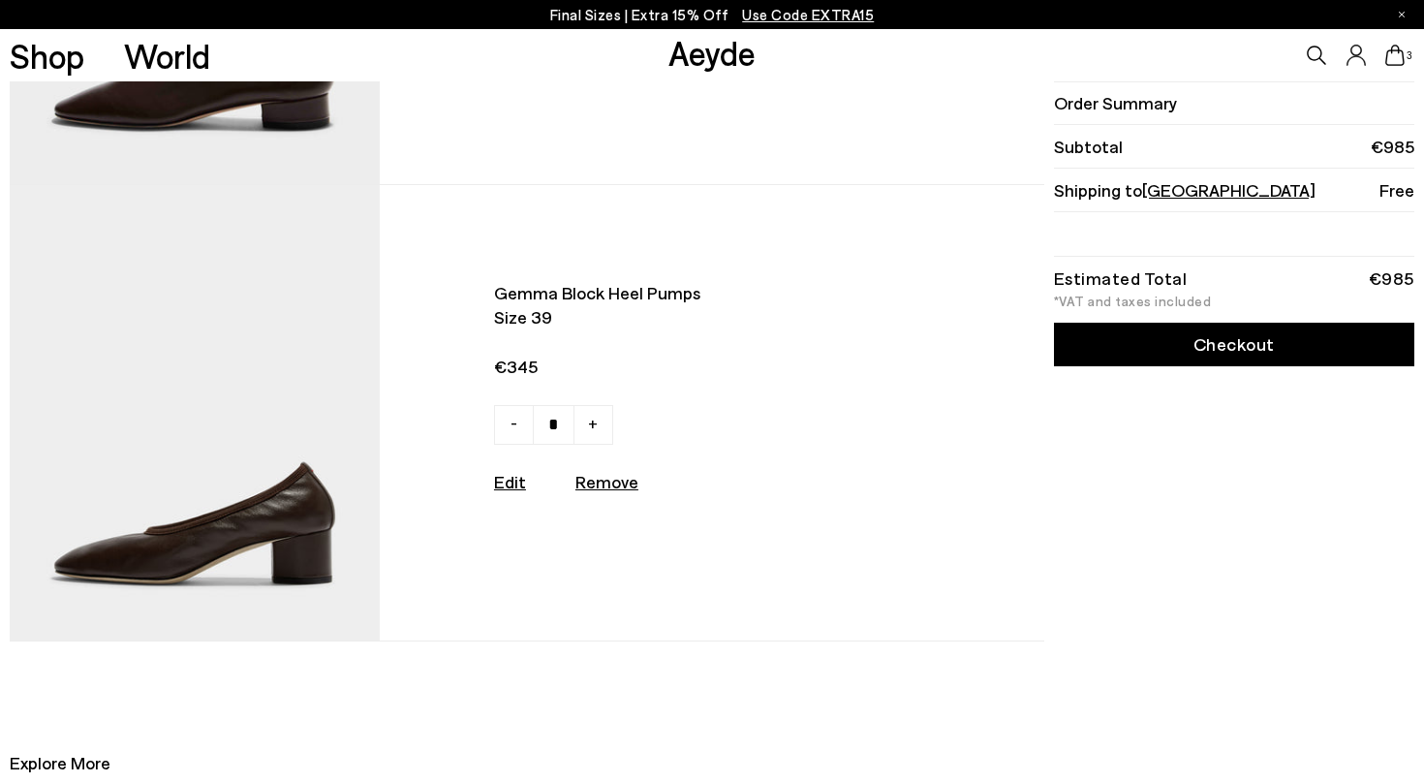
scroll to position [812, 0]
click at [272, 527] on img at bounding box center [195, 411] width 370 height 455
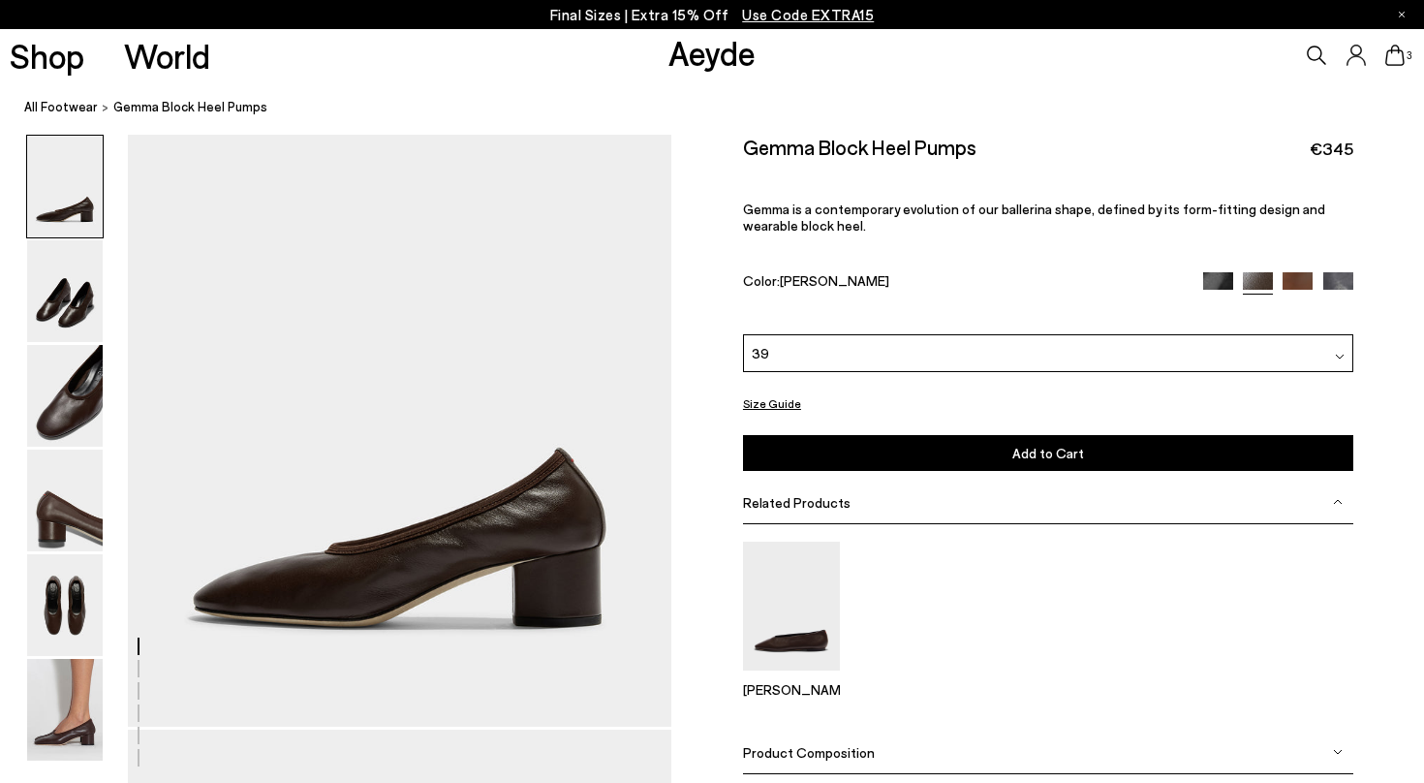
scroll to position [83, 0]
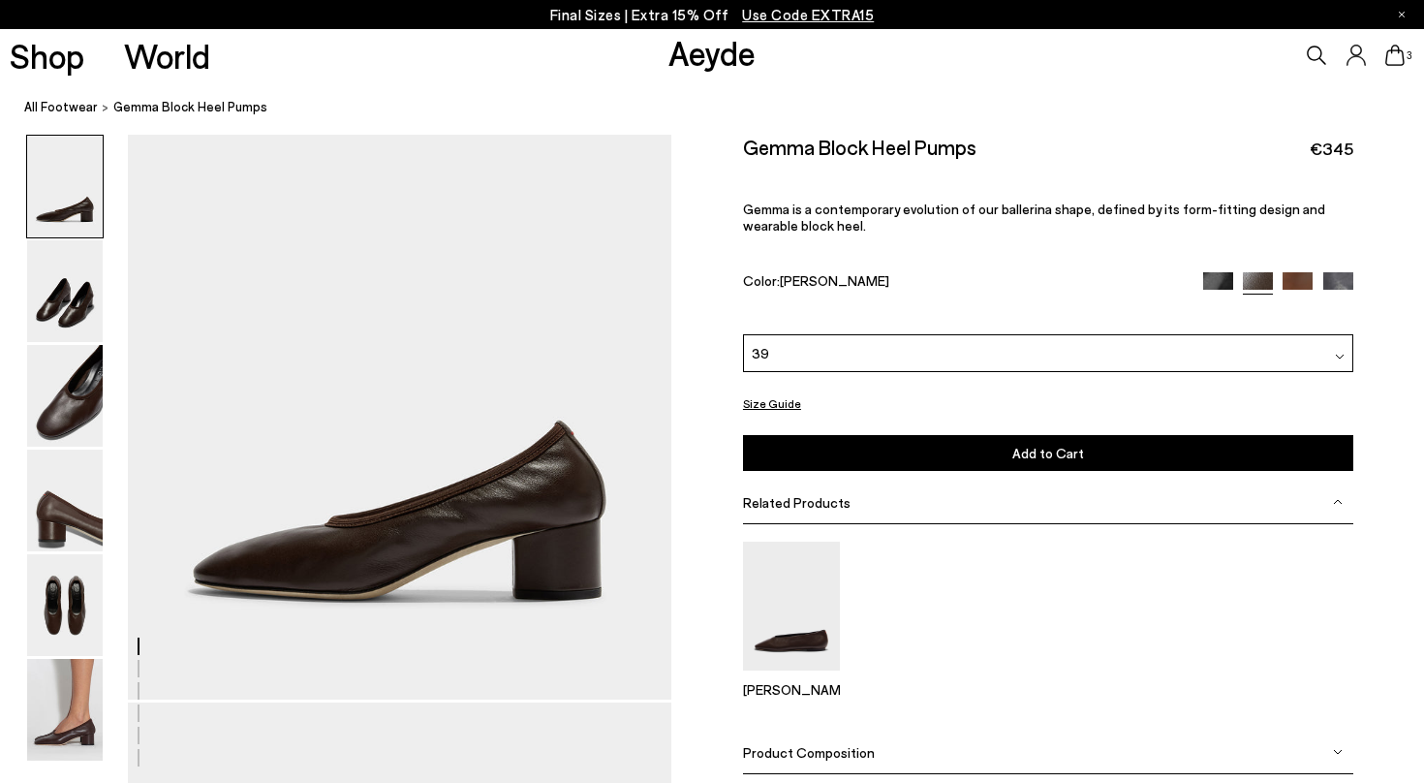
click at [821, 744] on span "Product Composition" at bounding box center [809, 752] width 132 height 16
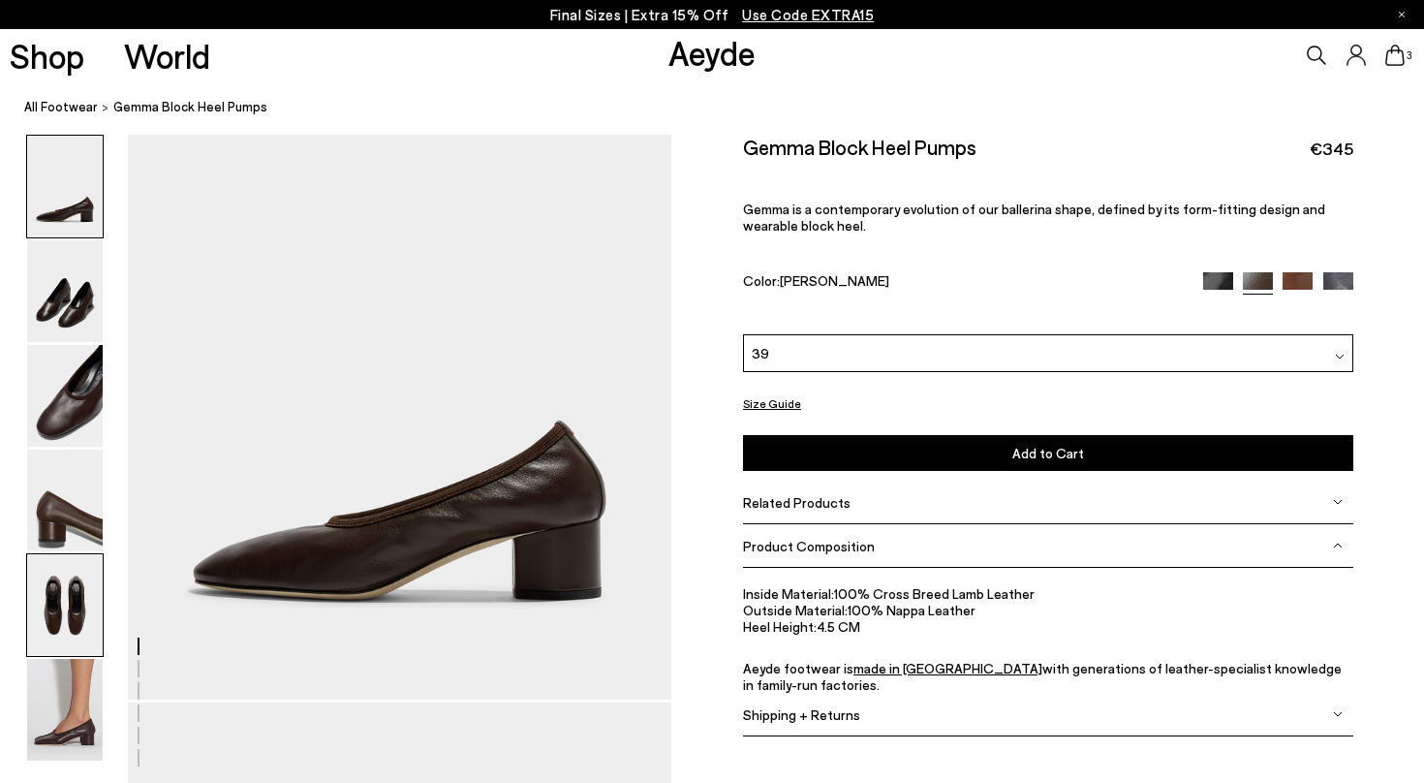
click at [44, 635] on img at bounding box center [65, 605] width 76 height 102
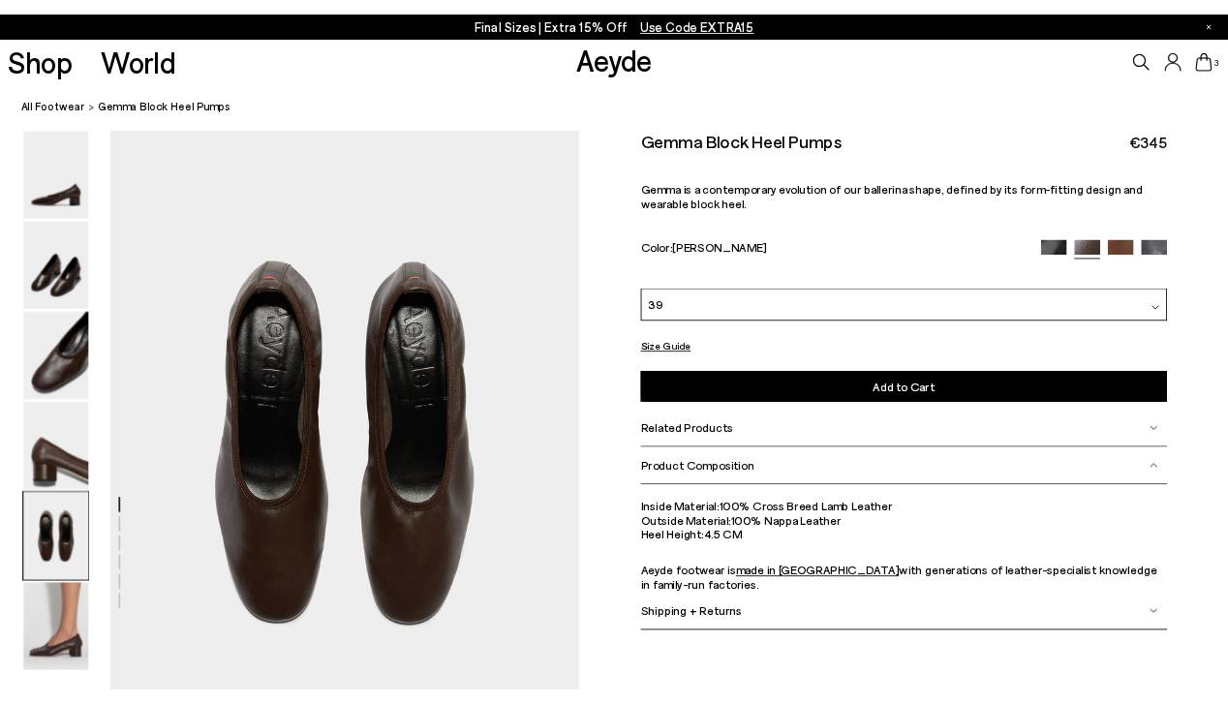
scroll to position [2511, 0]
